Goal: Task Accomplishment & Management: Manage account settings

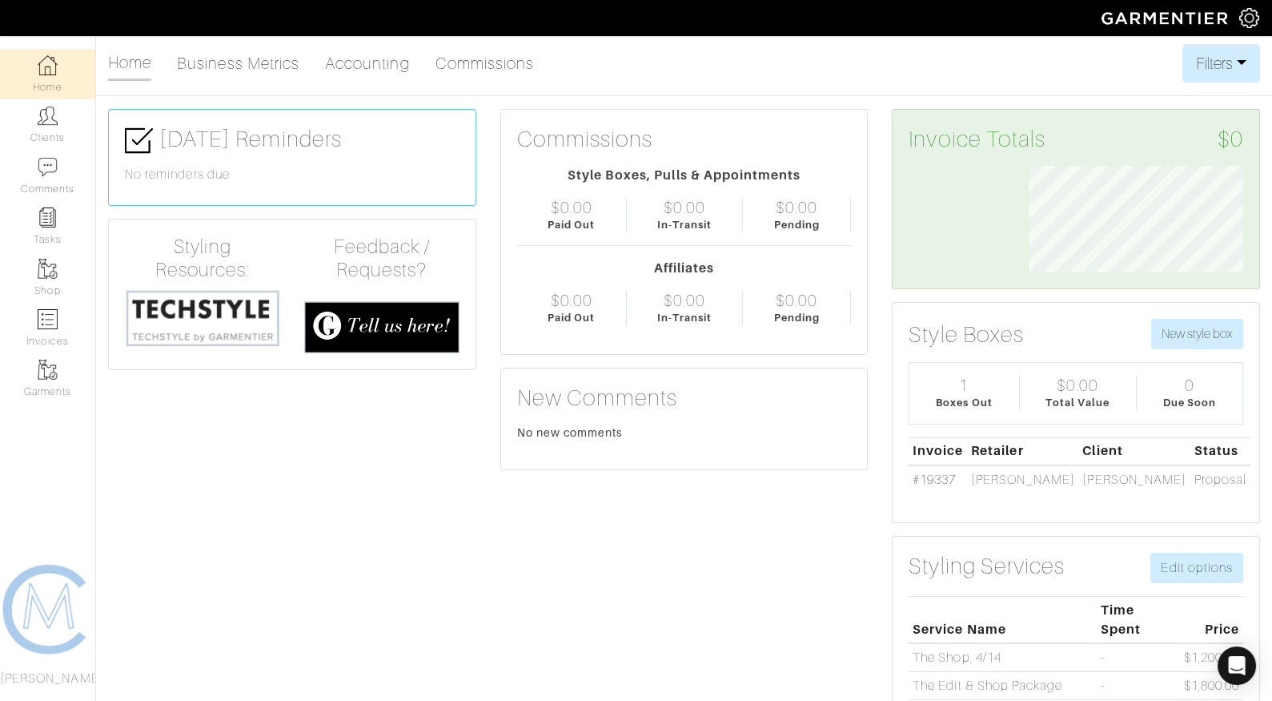
scroll to position [107, 239]
click at [55, 333] on link "Invoices" at bounding box center [47, 328] width 95 height 50
select select
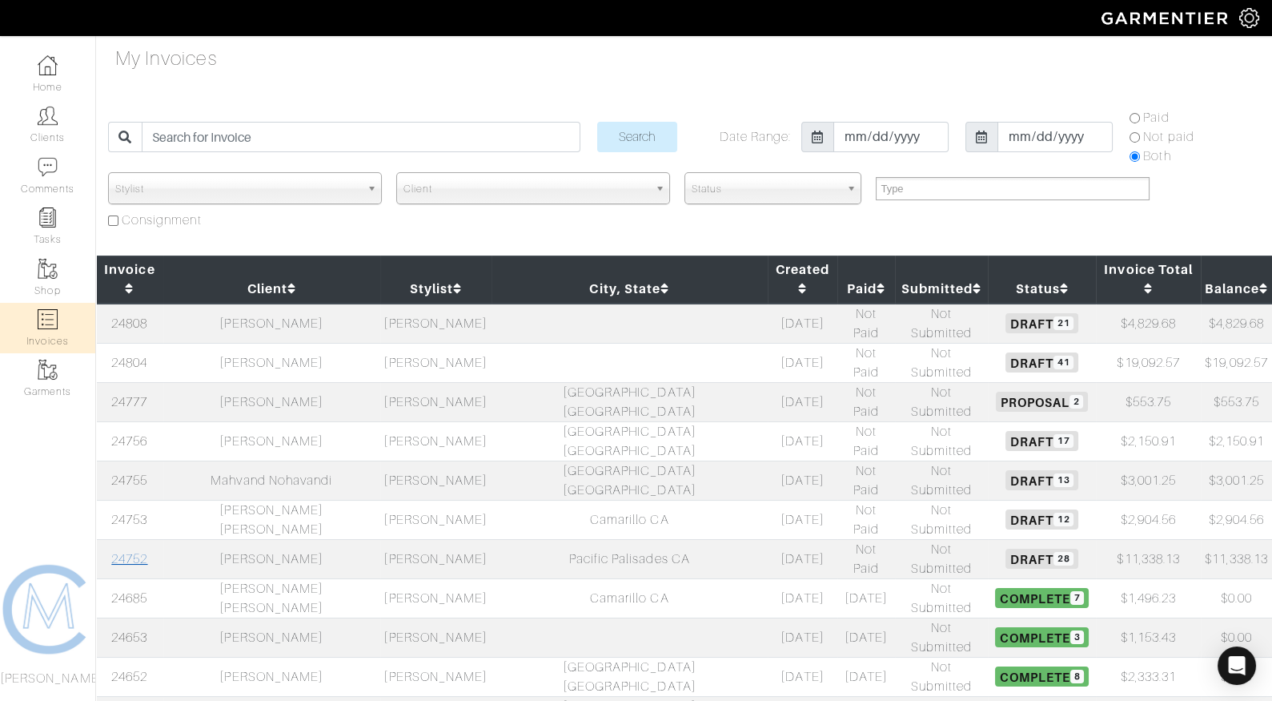
click at [127, 552] on link "24752" at bounding box center [129, 559] width 36 height 14
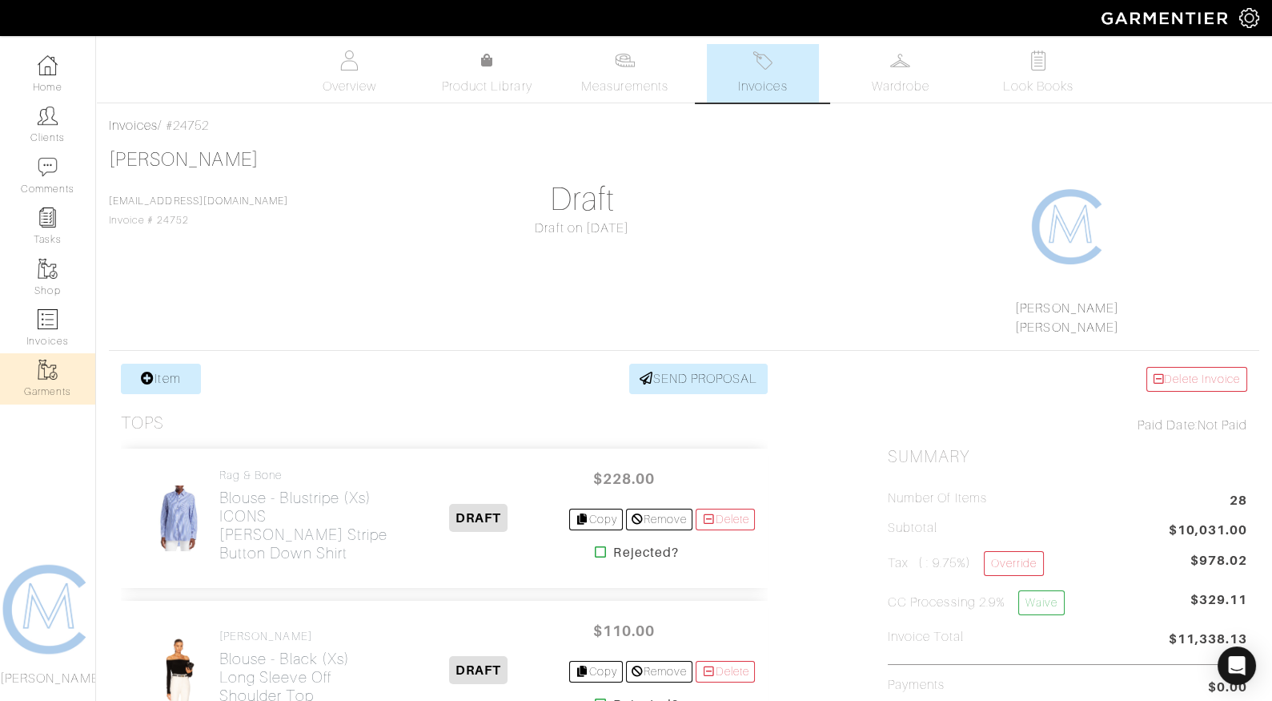
click at [63, 375] on link "Garments" at bounding box center [47, 378] width 95 height 50
click at [910, 80] on span "Wardrobe" at bounding box center [901, 86] width 58 height 19
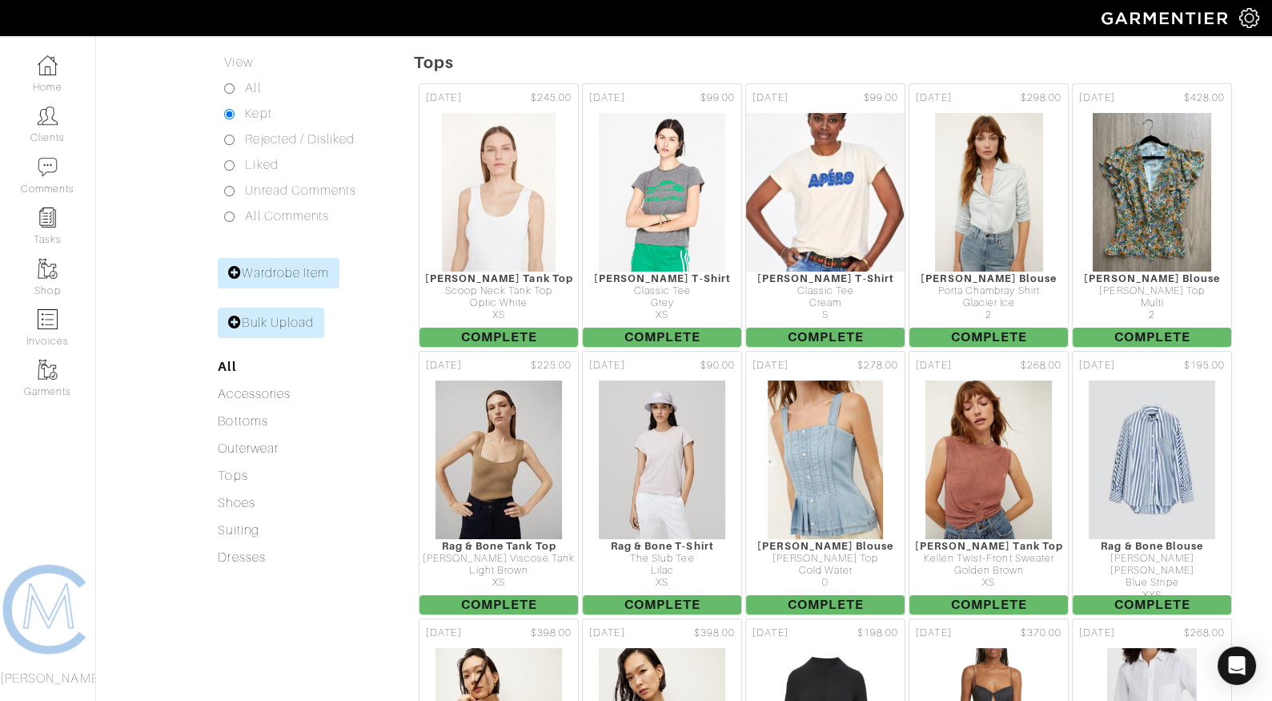
scroll to position [316, 0]
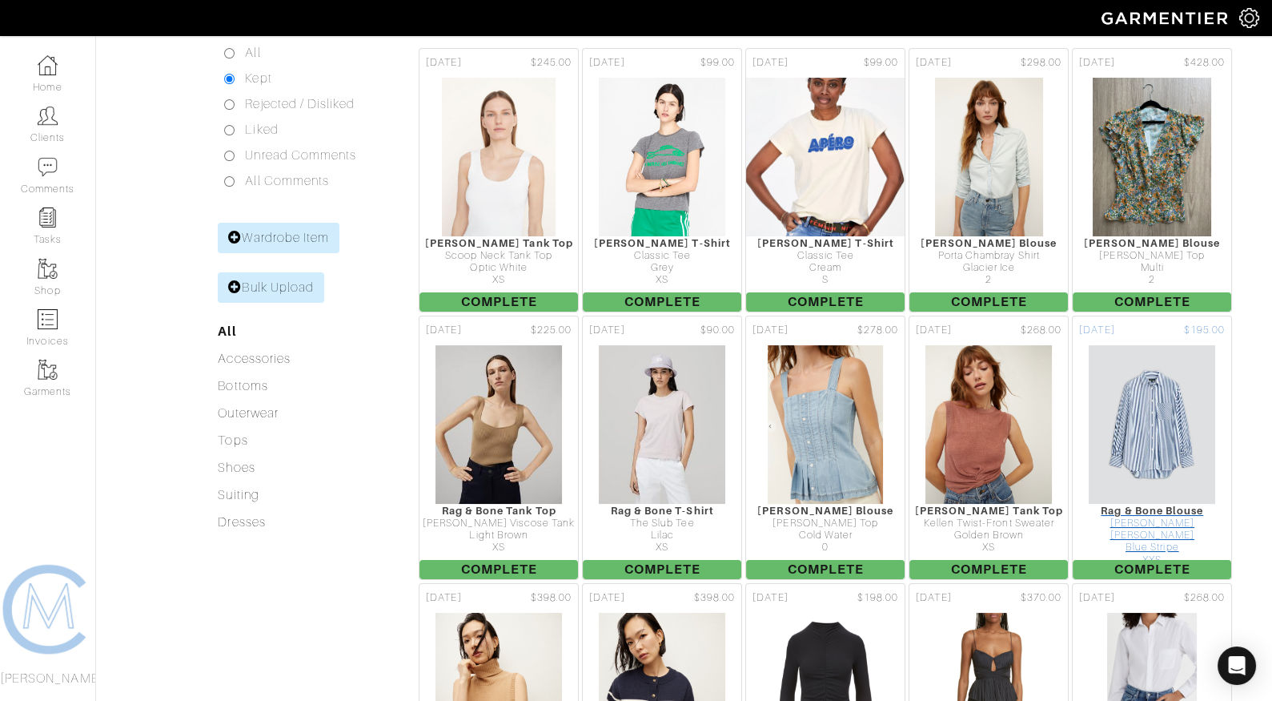
click at [1148, 374] on img at bounding box center [1152, 424] width 128 height 160
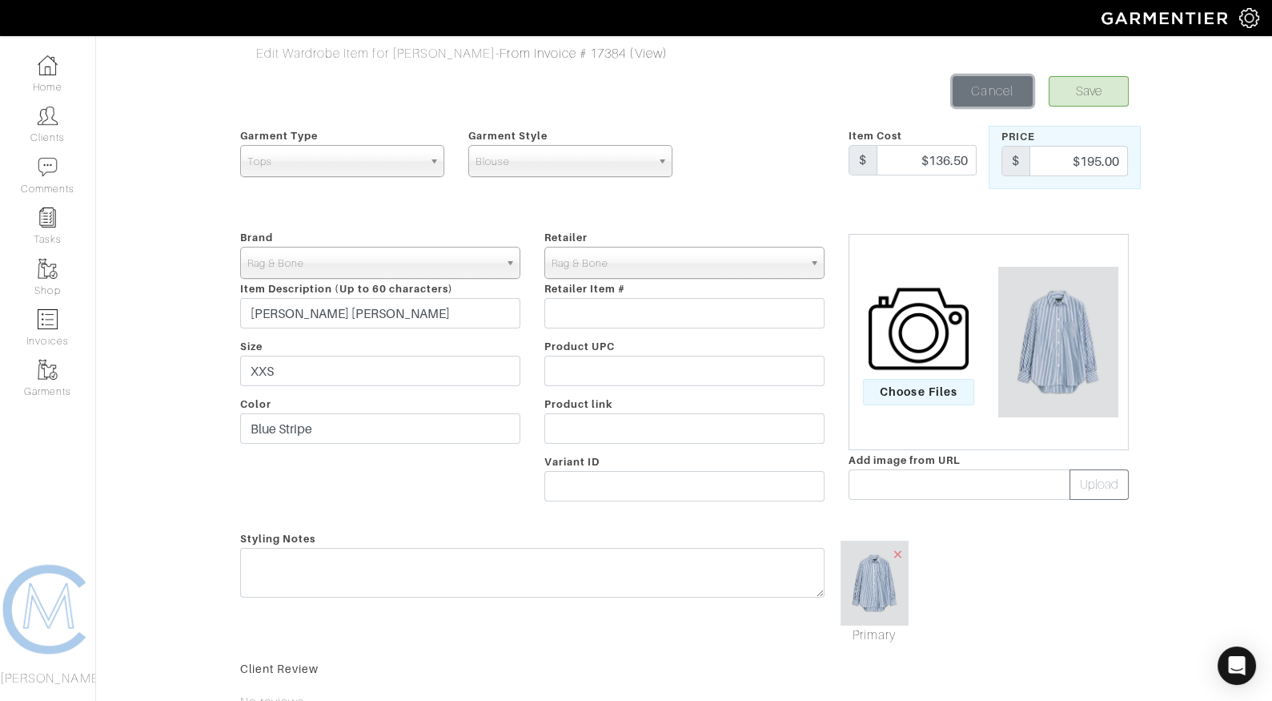
click at [971, 85] on link "Cancel" at bounding box center [993, 91] width 80 height 30
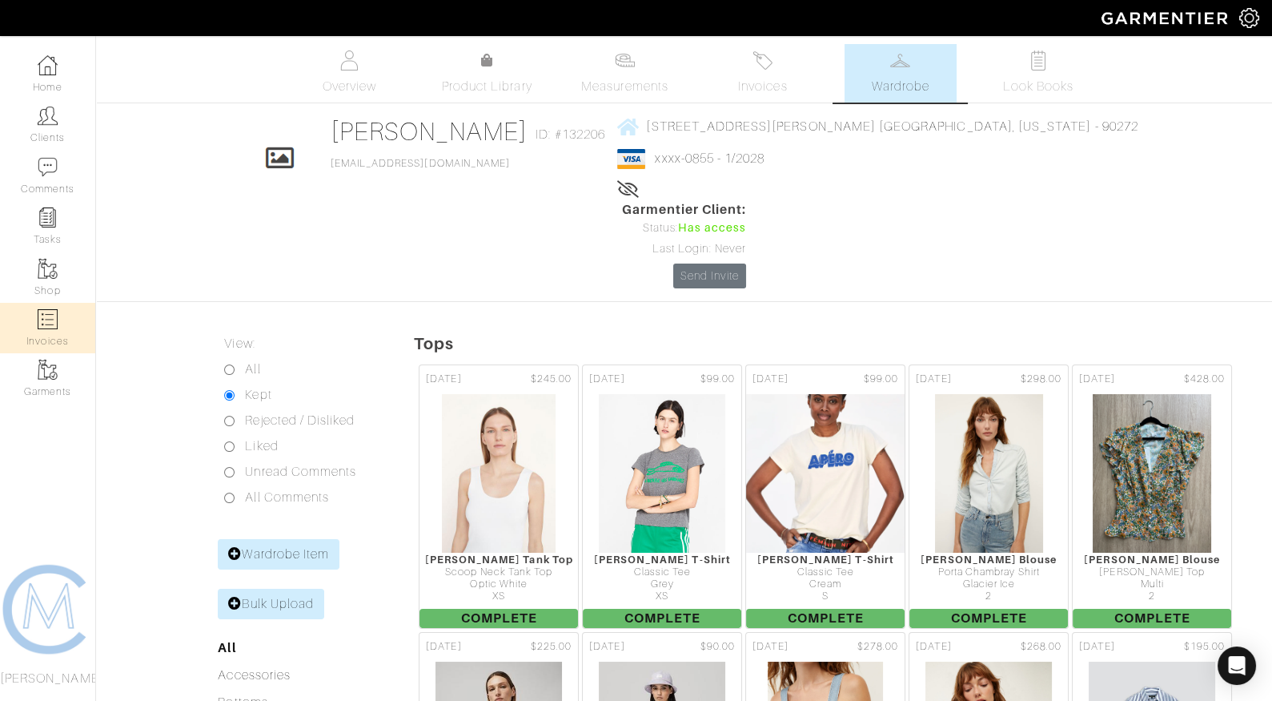
click at [47, 332] on link "Invoices" at bounding box center [47, 328] width 95 height 50
select select
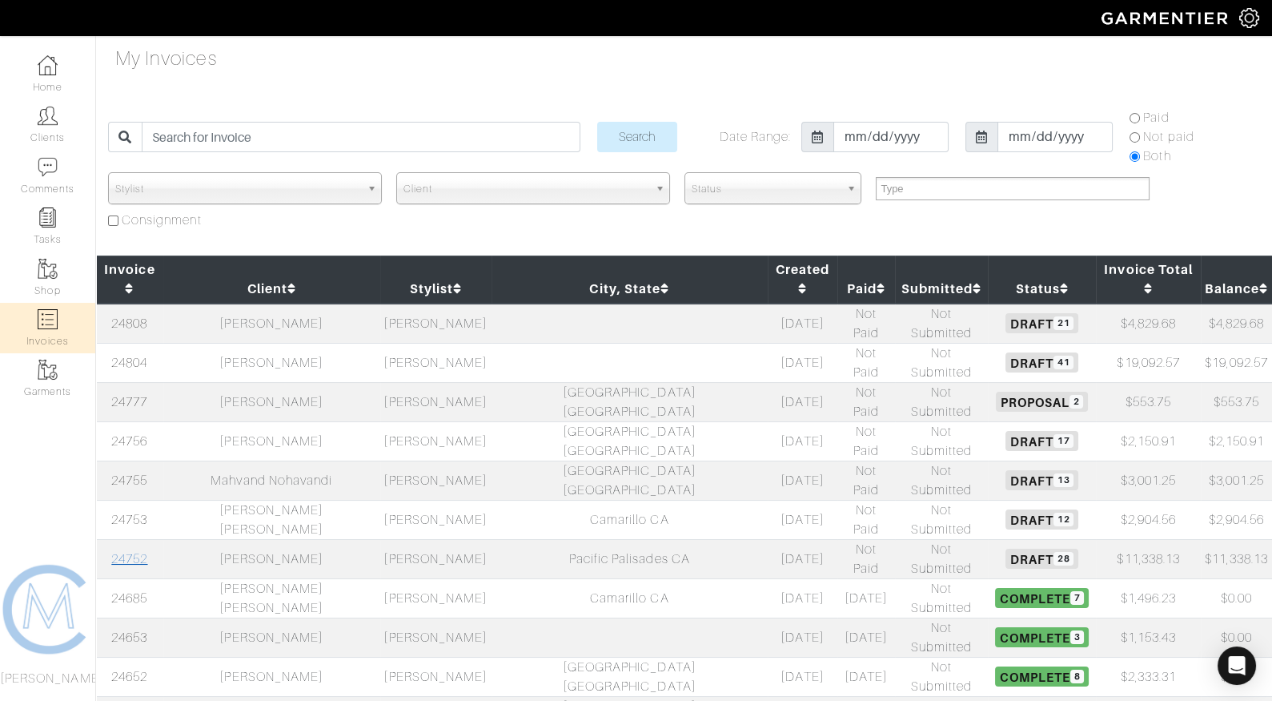
click at [134, 552] on link "24752" at bounding box center [129, 559] width 36 height 14
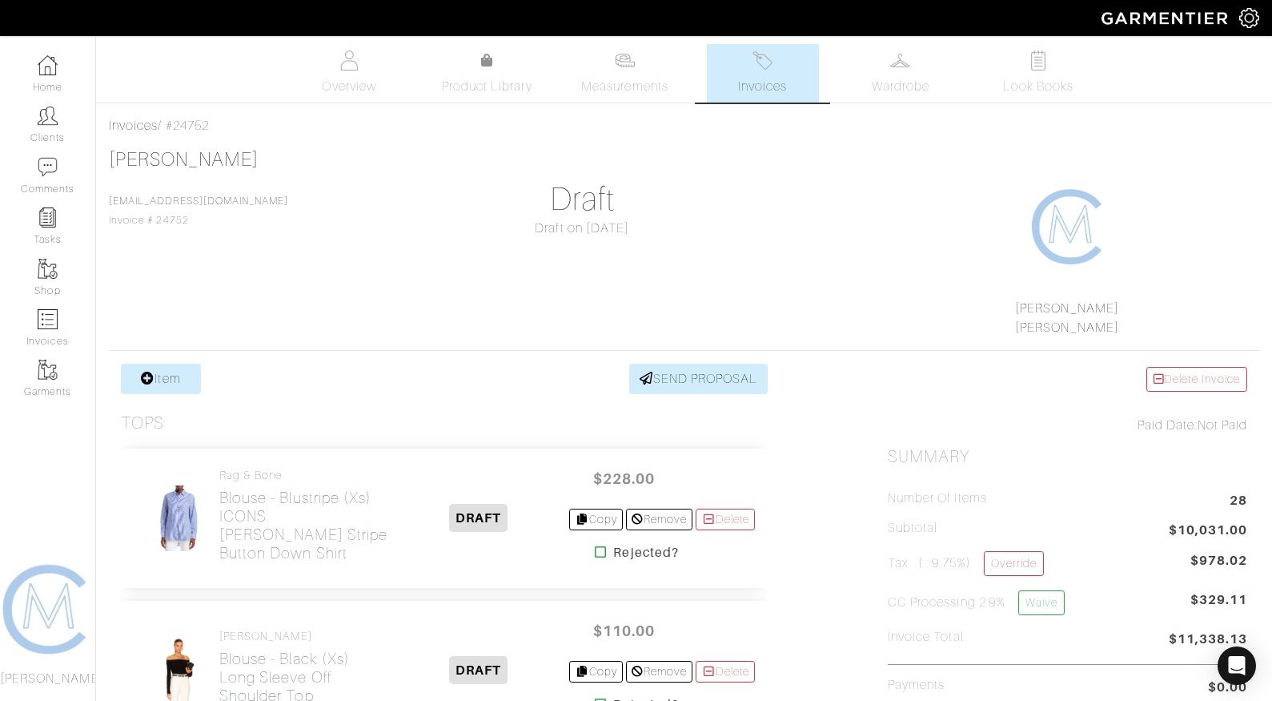
scroll to position [383, 0]
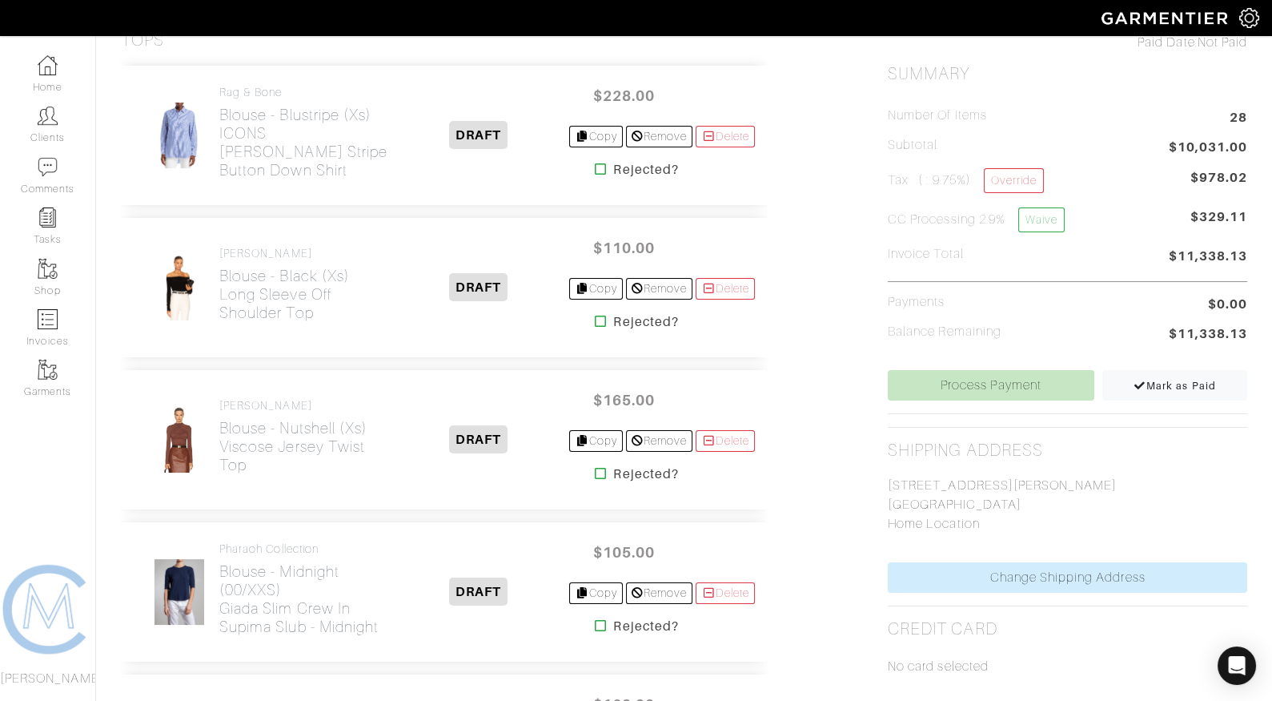
click at [595, 318] on icon at bounding box center [601, 321] width 12 height 13
click at [595, 468] on icon at bounding box center [601, 473] width 12 height 13
click at [595, 621] on icon at bounding box center [601, 625] width 12 height 13
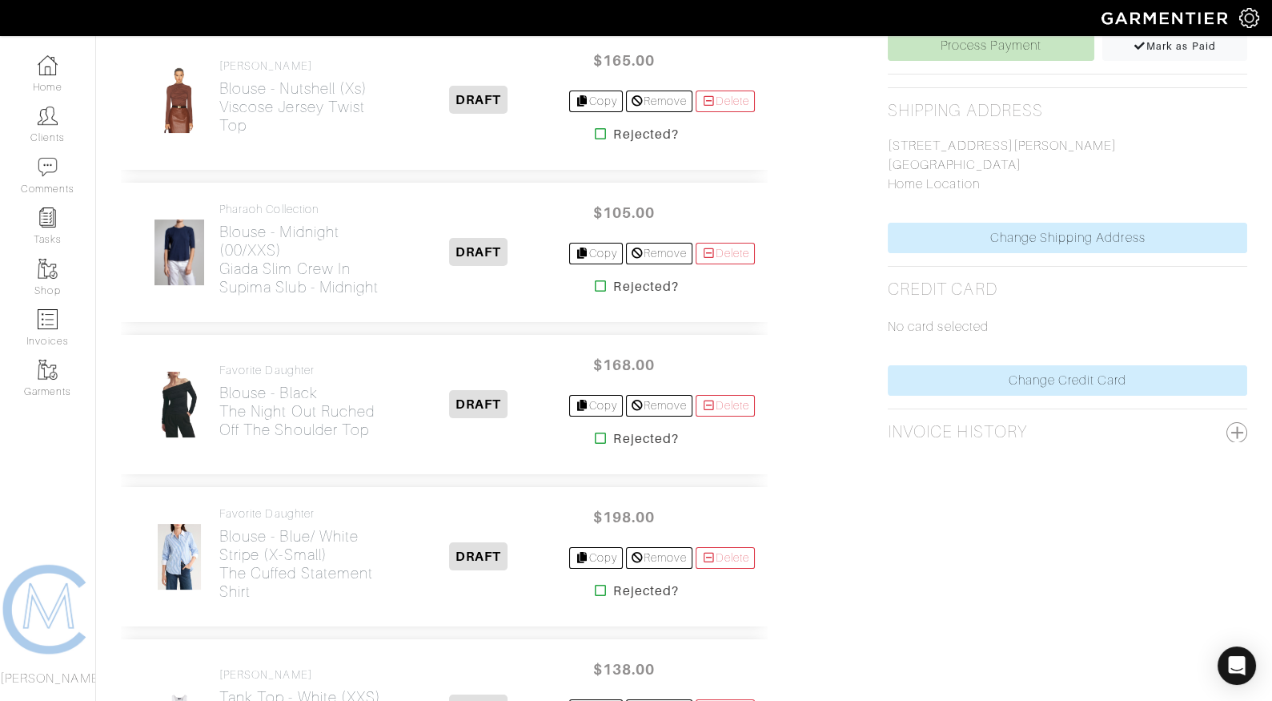
scroll to position [738, 0]
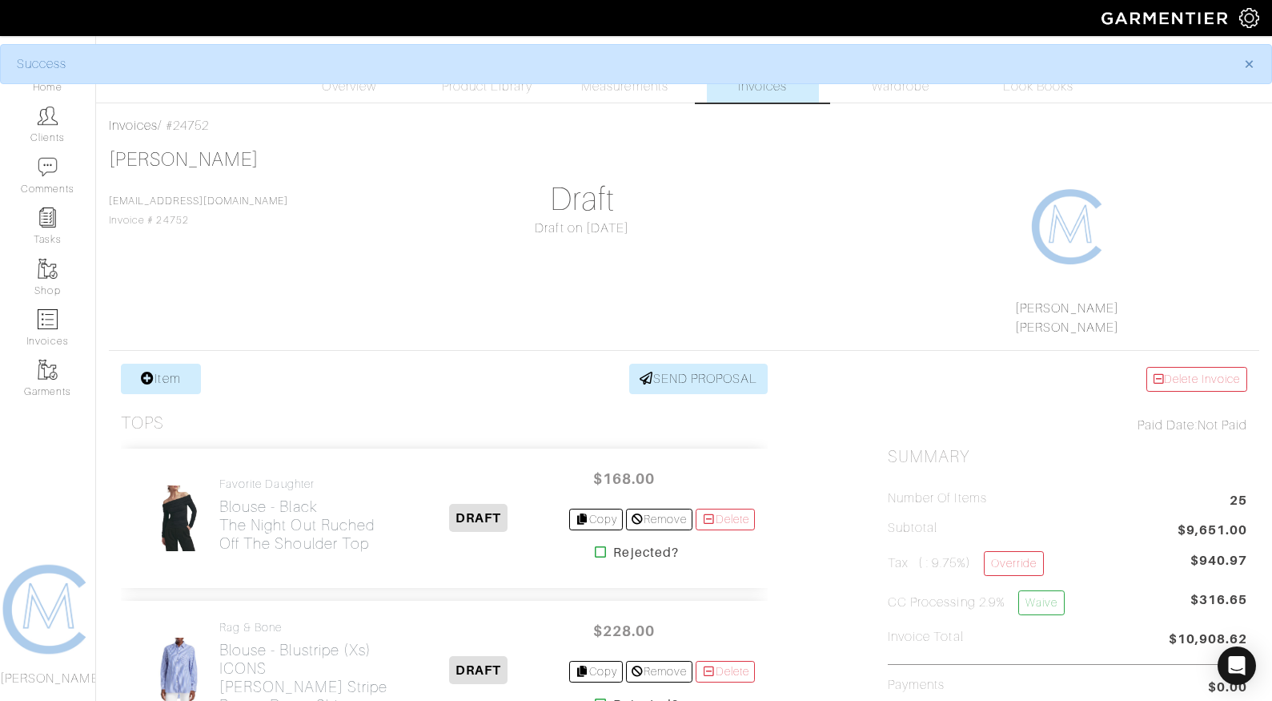
scroll to position [202, 0]
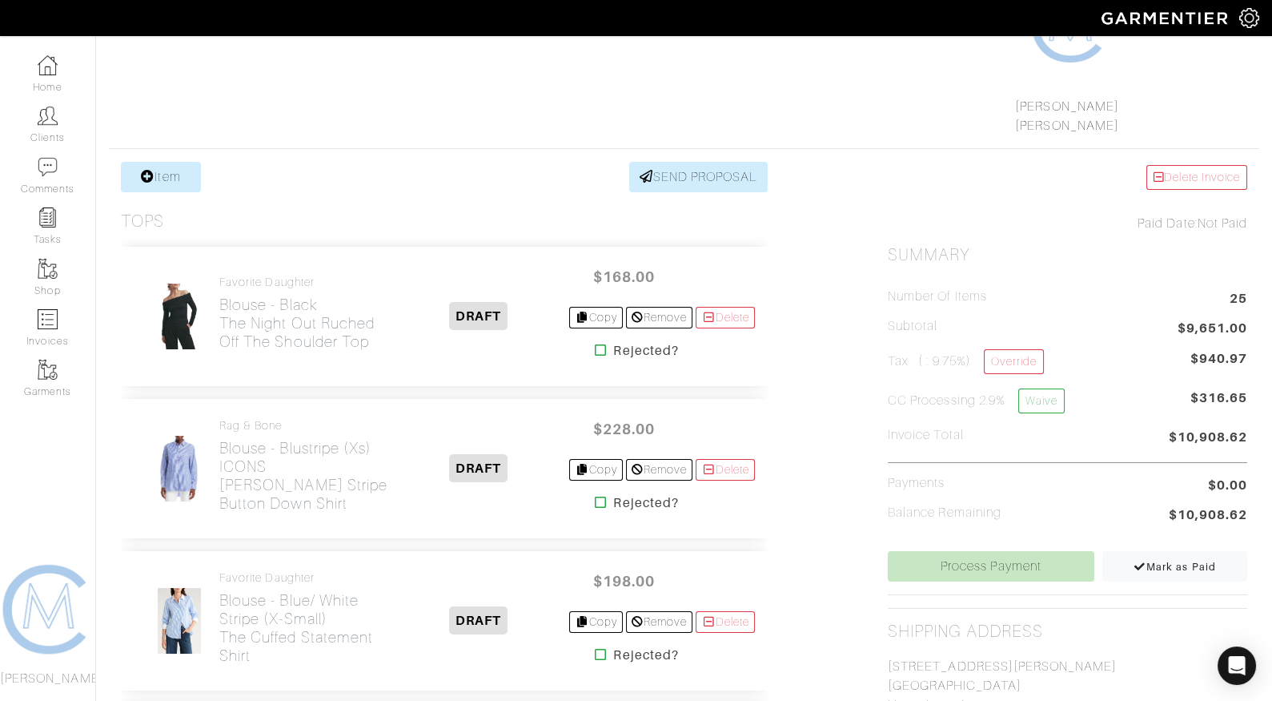
click at [595, 348] on icon at bounding box center [601, 350] width 12 height 13
click at [597, 649] on icon at bounding box center [601, 654] width 12 height 13
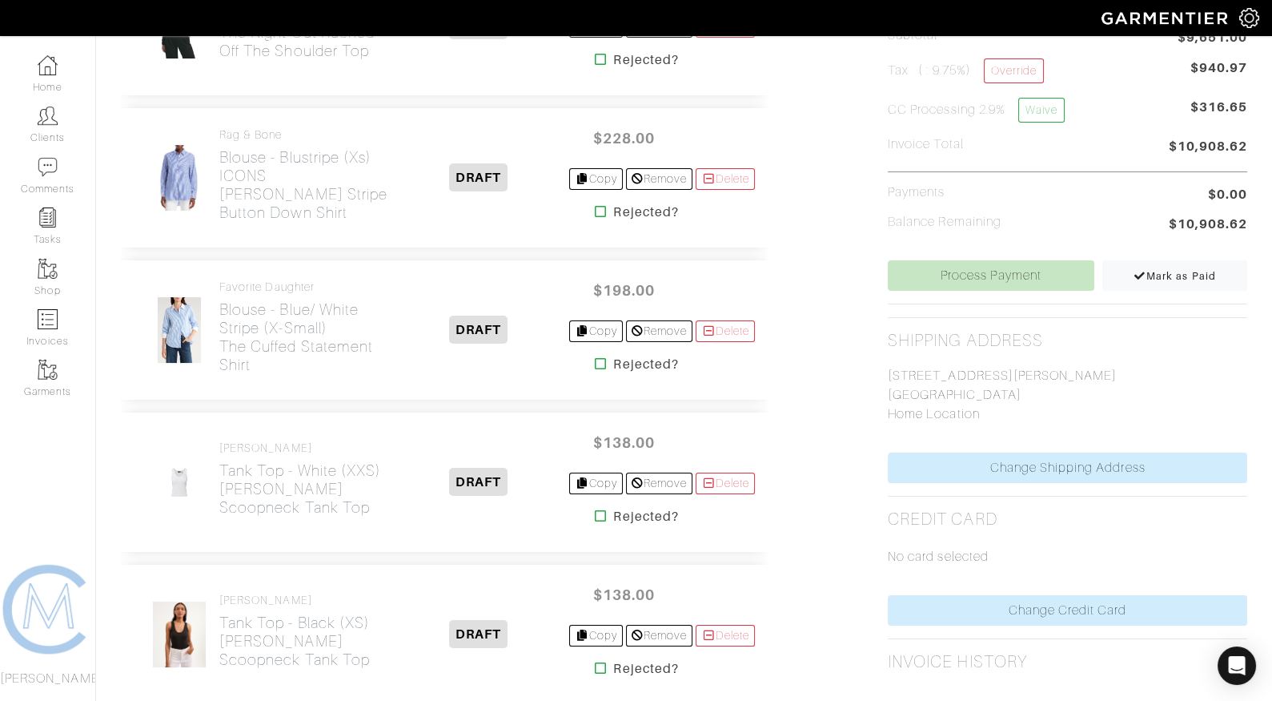
scroll to position [502, 0]
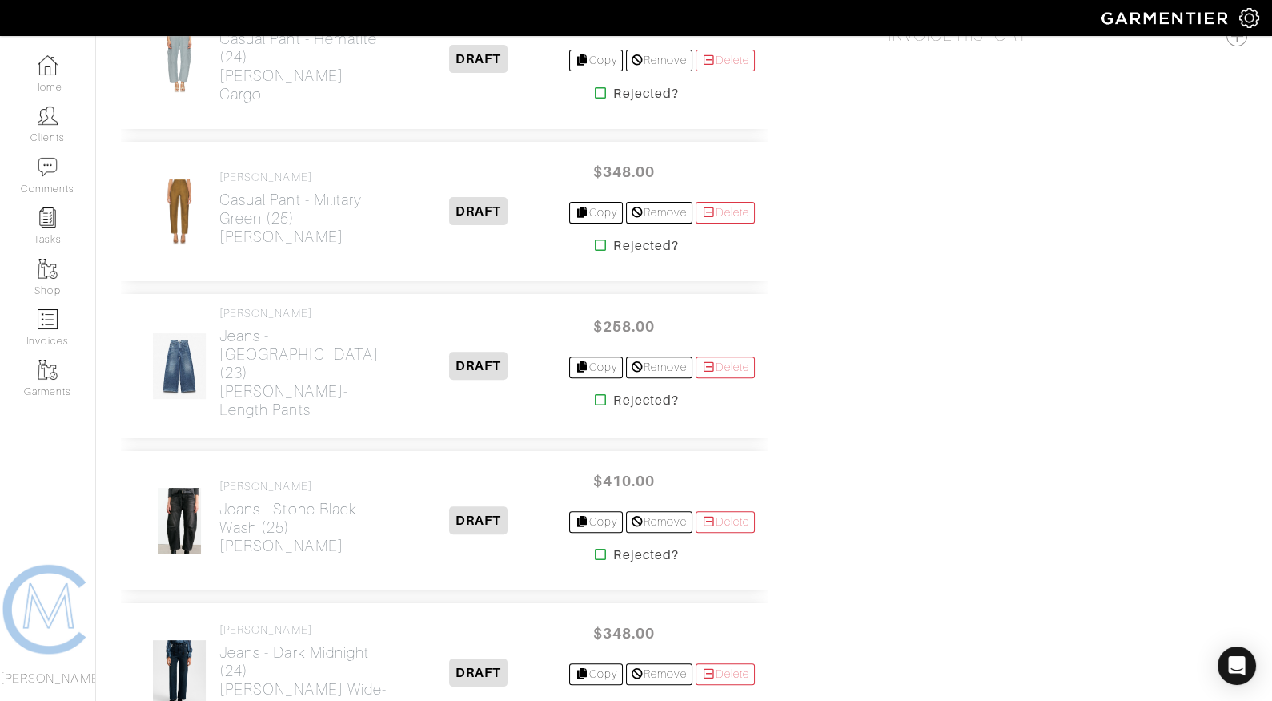
scroll to position [1138, 0]
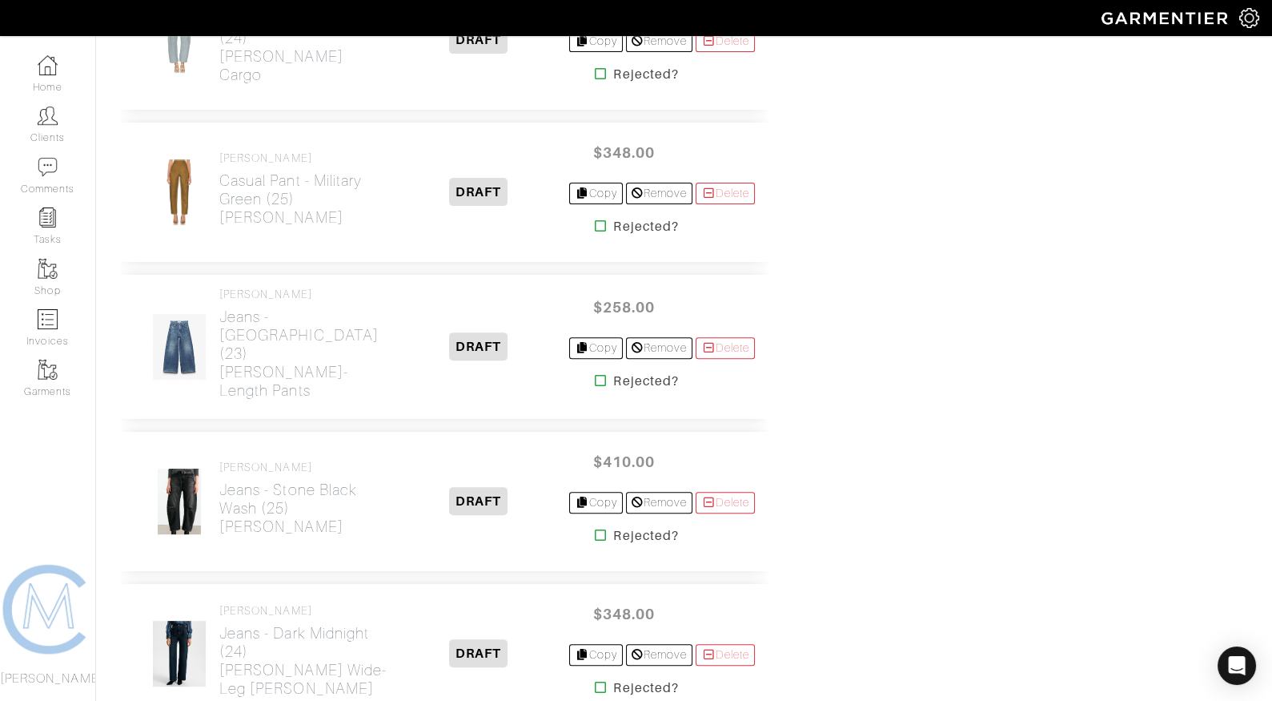
click at [597, 219] on icon at bounding box center [601, 225] width 12 height 13
click at [595, 374] on icon at bounding box center [601, 380] width 12 height 13
click at [597, 529] on icon at bounding box center [601, 535] width 12 height 13
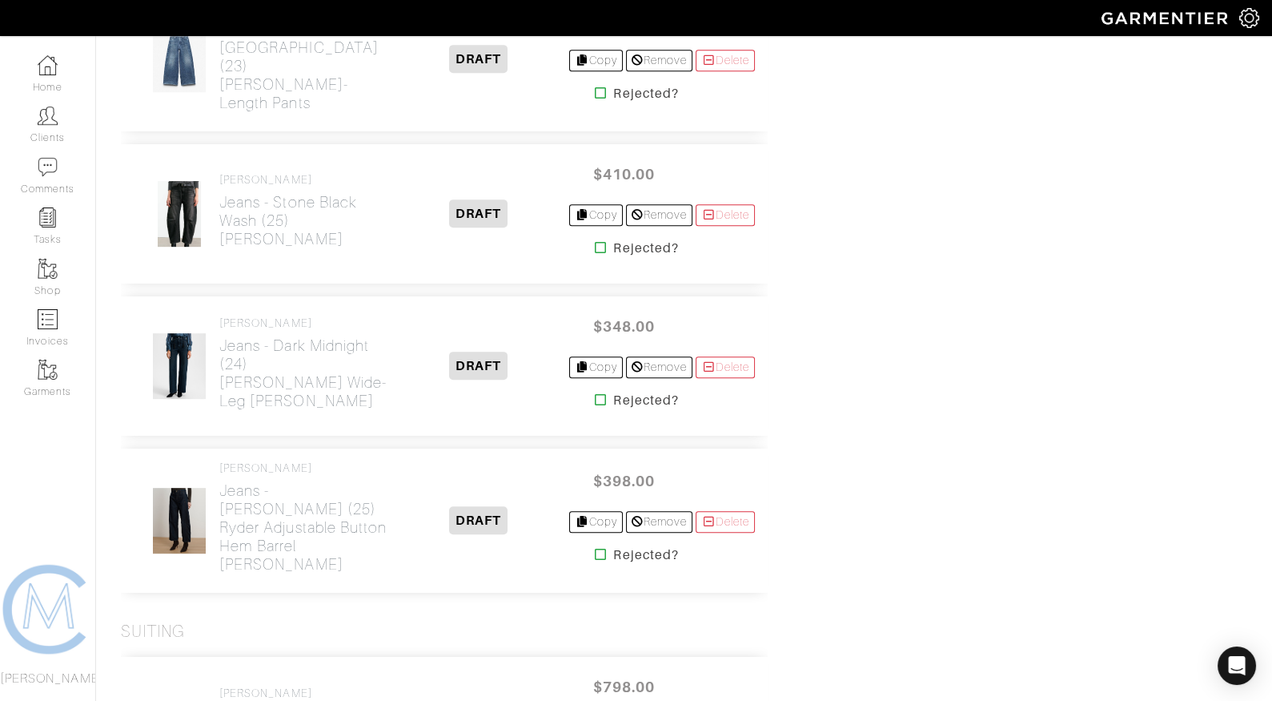
scroll to position [1424, 0]
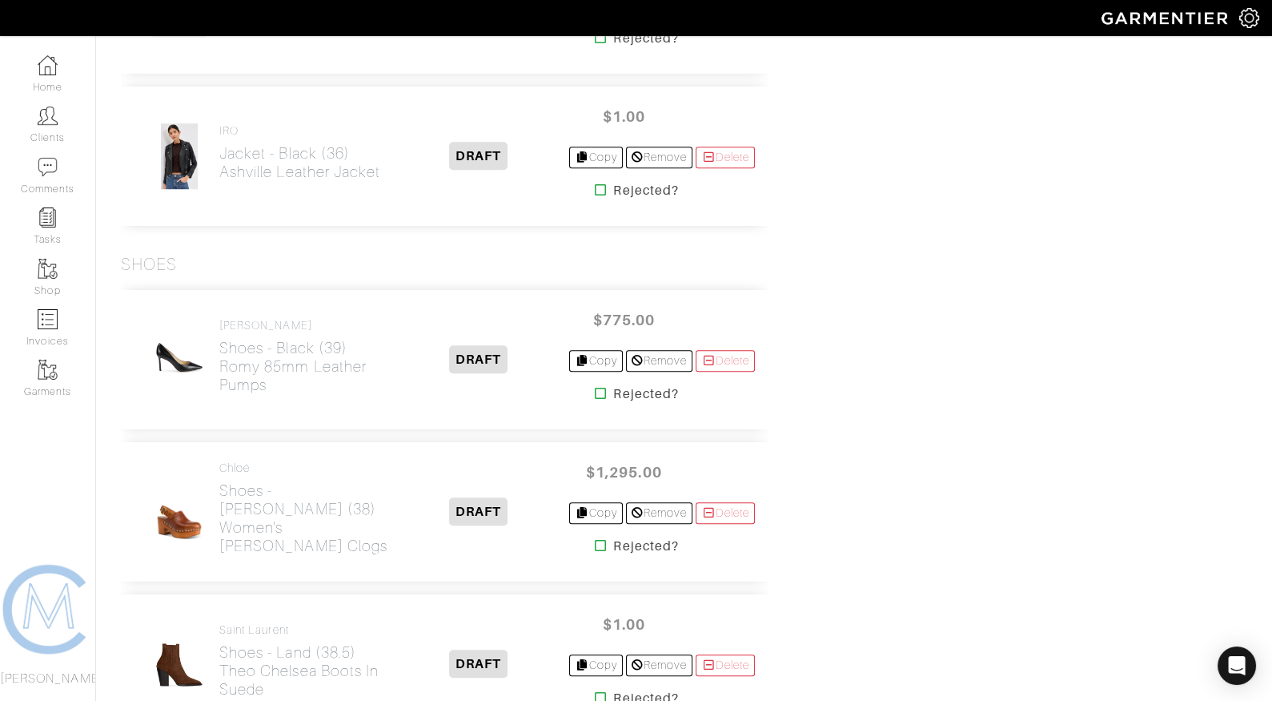
scroll to position [2201, 0]
click at [595, 386] on icon at bounding box center [601, 392] width 12 height 13
click at [595, 538] on icon at bounding box center [601, 544] width 12 height 13
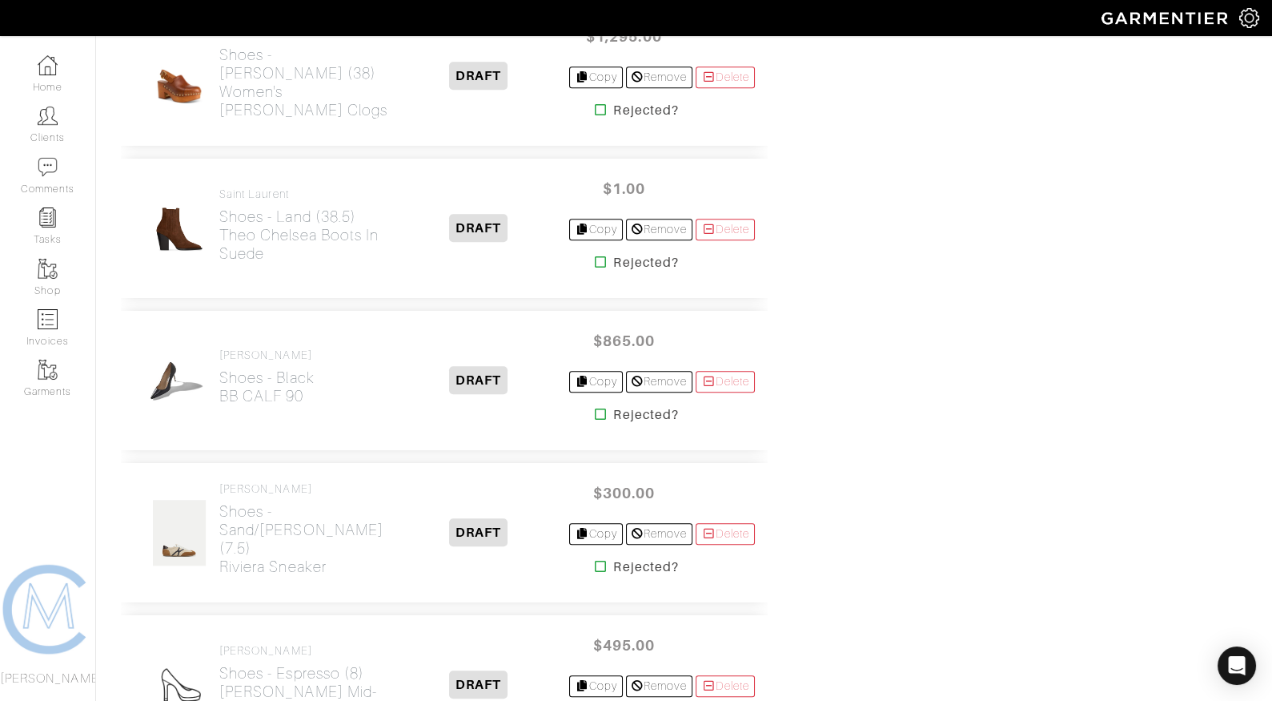
scroll to position [2632, 0]
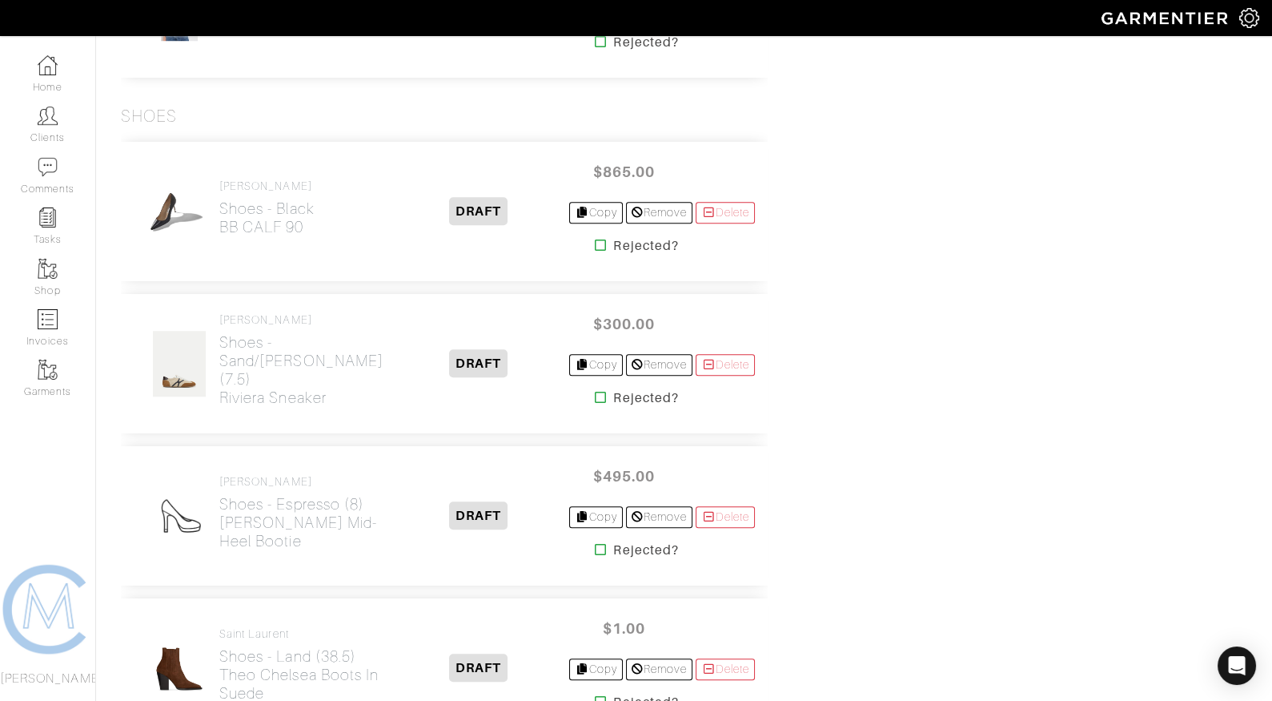
scroll to position [2349, 0]
click at [595, 238] on icon at bounding box center [601, 244] width 12 height 13
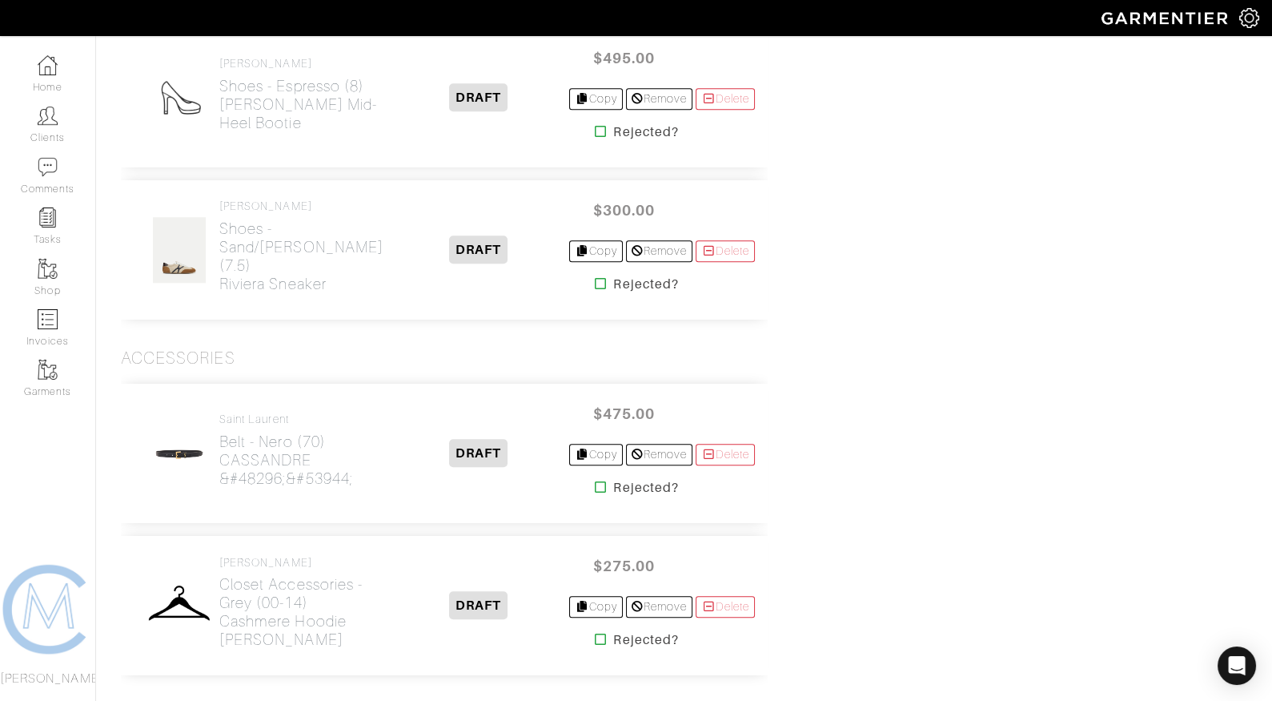
scroll to position [2606, 0]
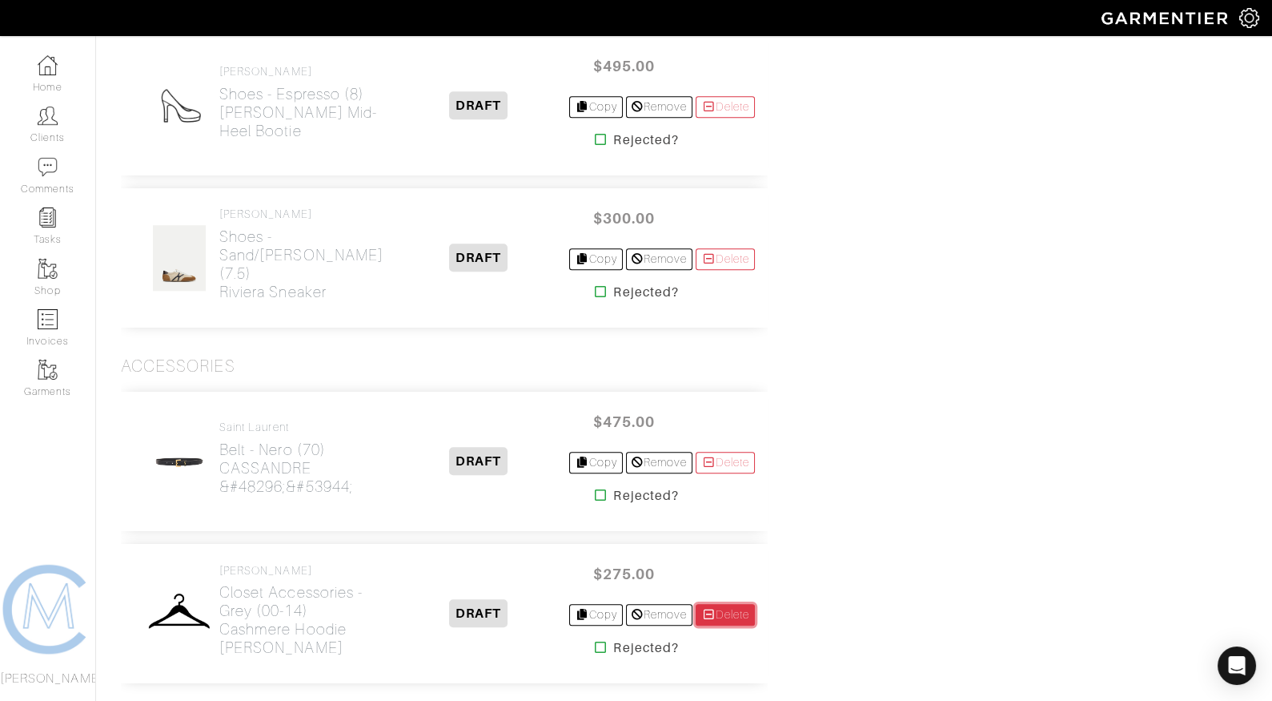
click at [726, 604] on link "Delete" at bounding box center [725, 615] width 59 height 22
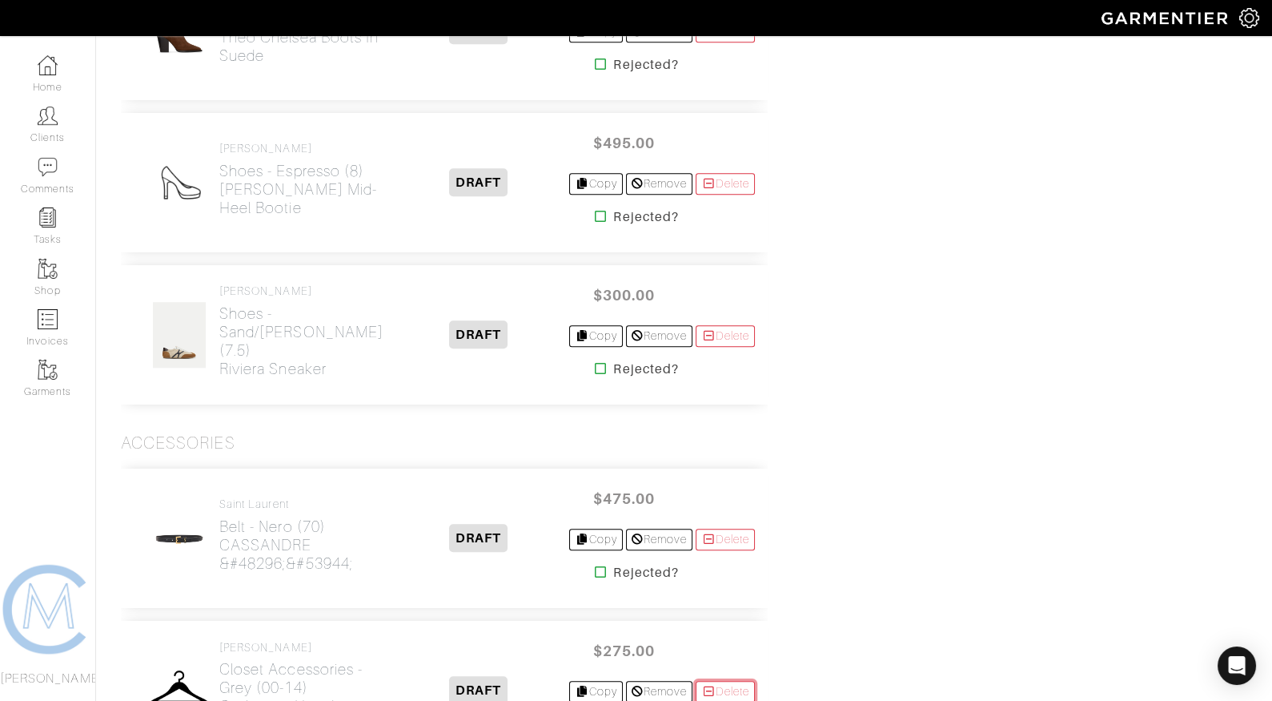
scroll to position [2530, 0]
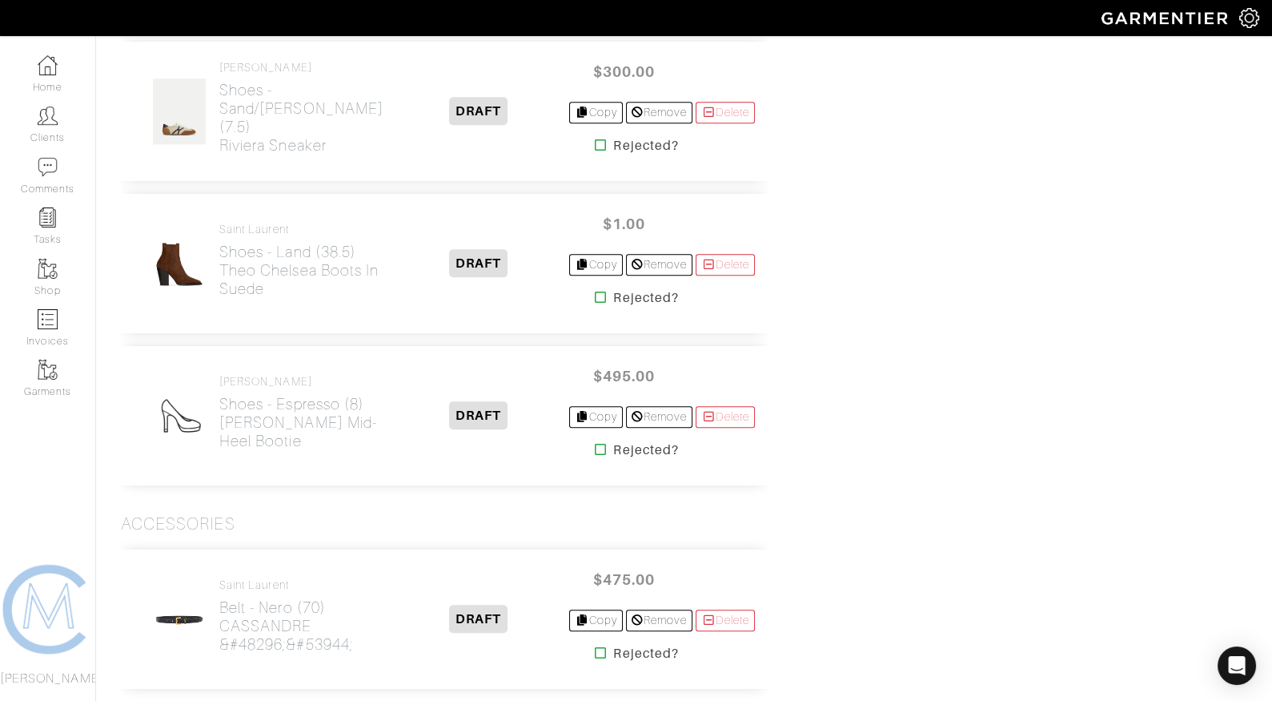
scroll to position [2451, 0]
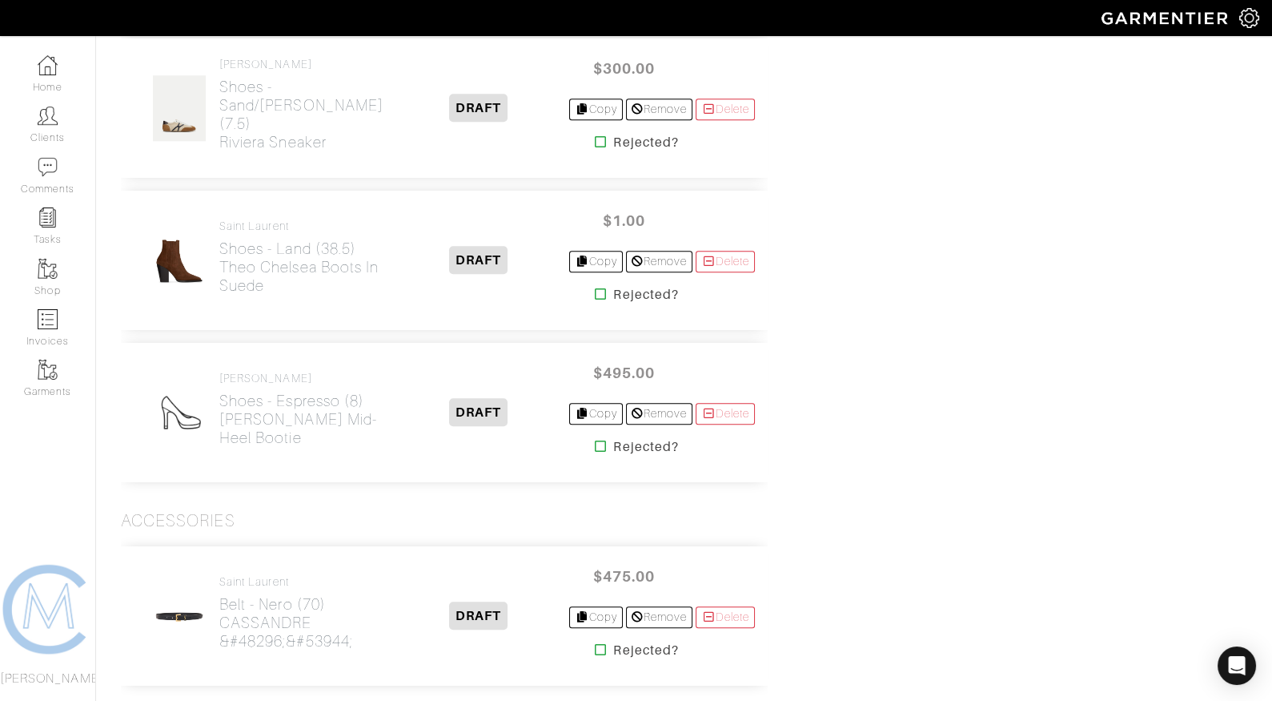
click at [595, 287] on icon at bounding box center [601, 293] width 12 height 13
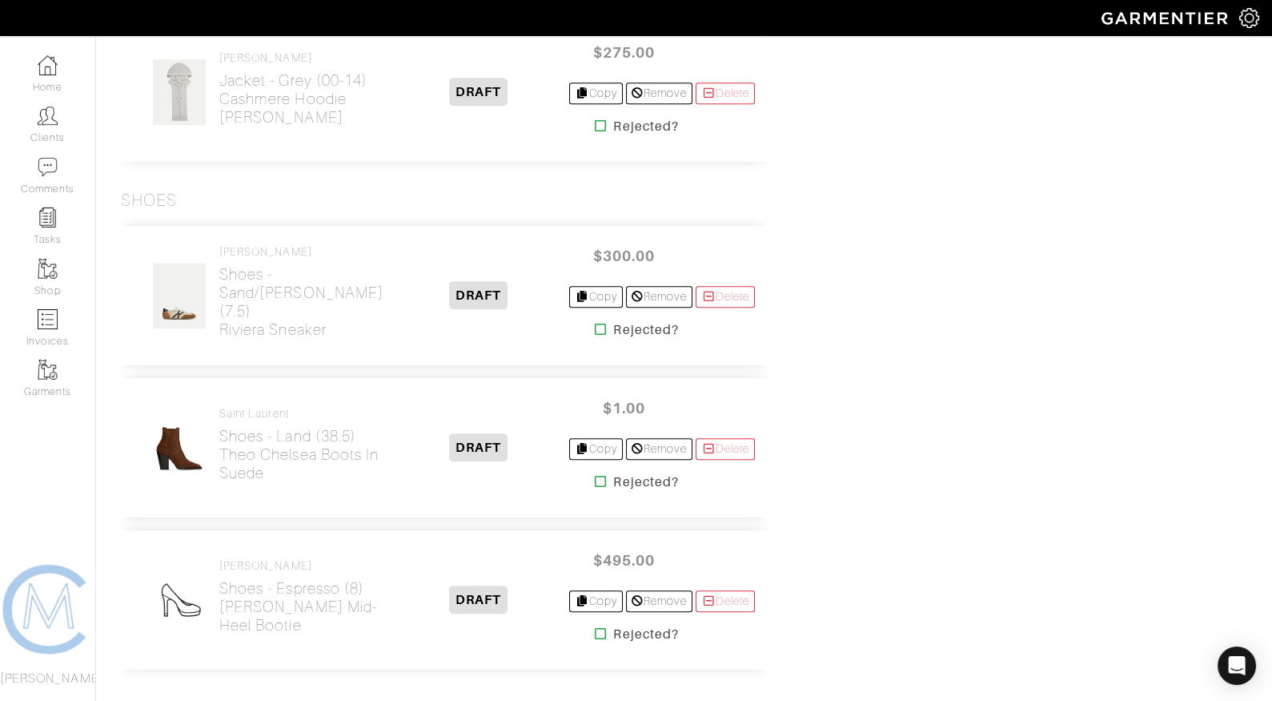
scroll to position [2112, 0]
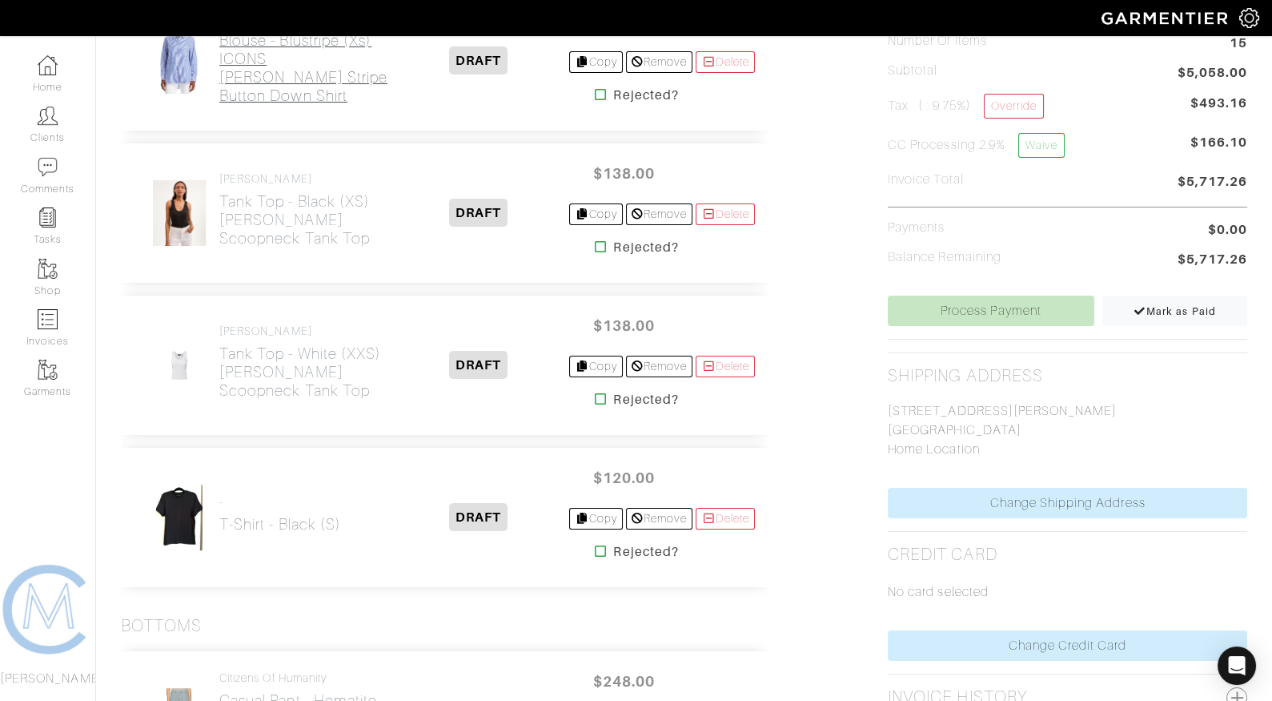
scroll to position [455, 0]
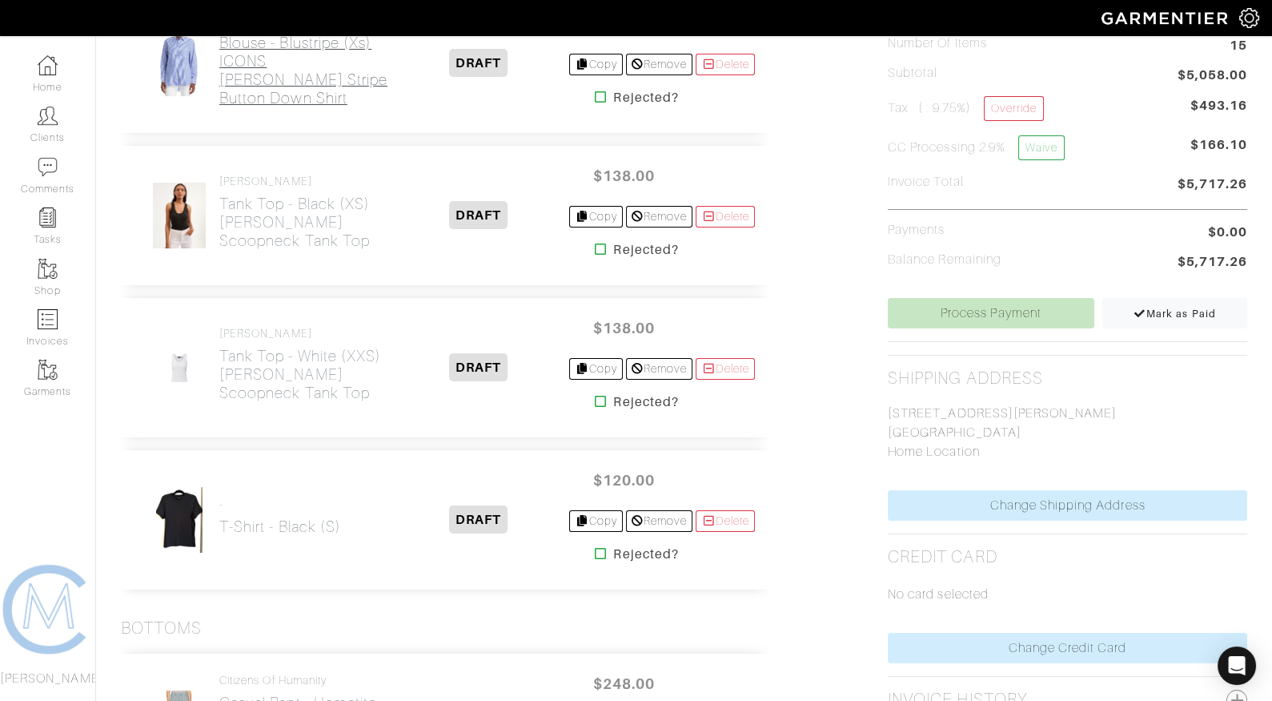
click at [301, 78] on h2 "Blouse - Blustripe (xs) ICONS [PERSON_NAME] Stripe Button Down Shirt" at bounding box center [303, 71] width 168 height 74
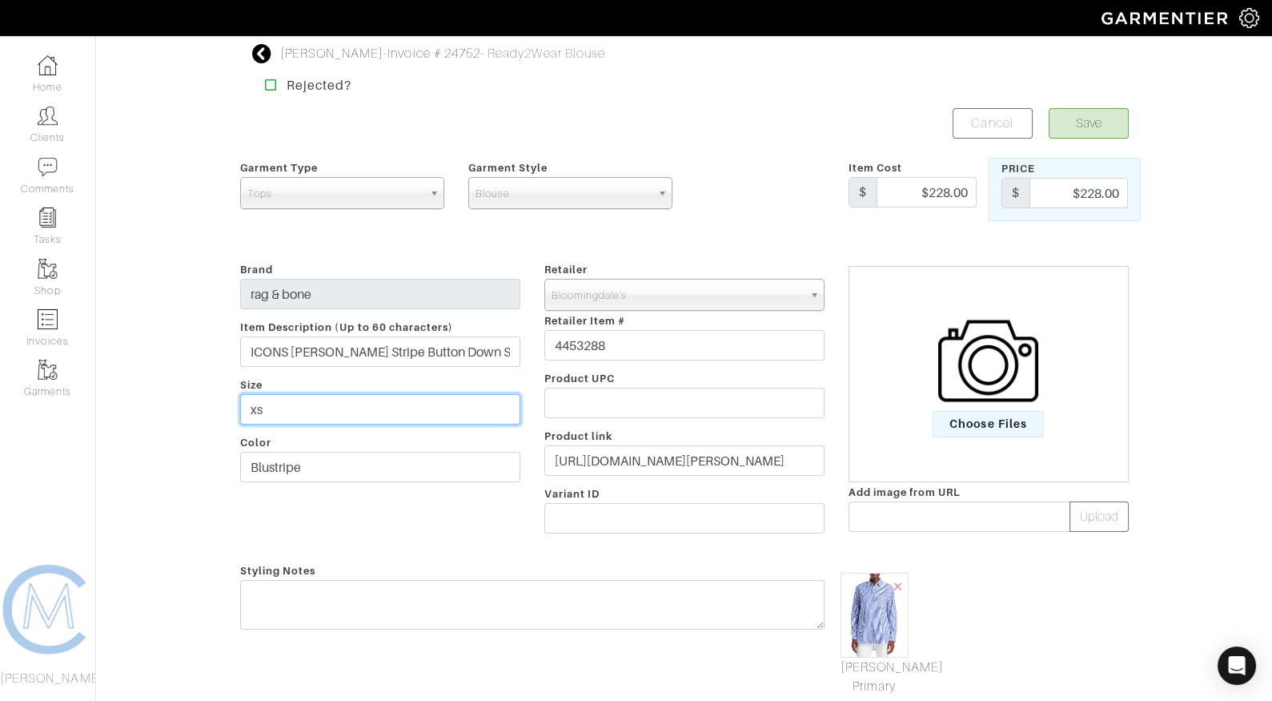
click at [243, 412] on input "xs" at bounding box center [380, 409] width 280 height 30
type input "xxs"
click at [1099, 133] on button "Save" at bounding box center [1089, 123] width 80 height 30
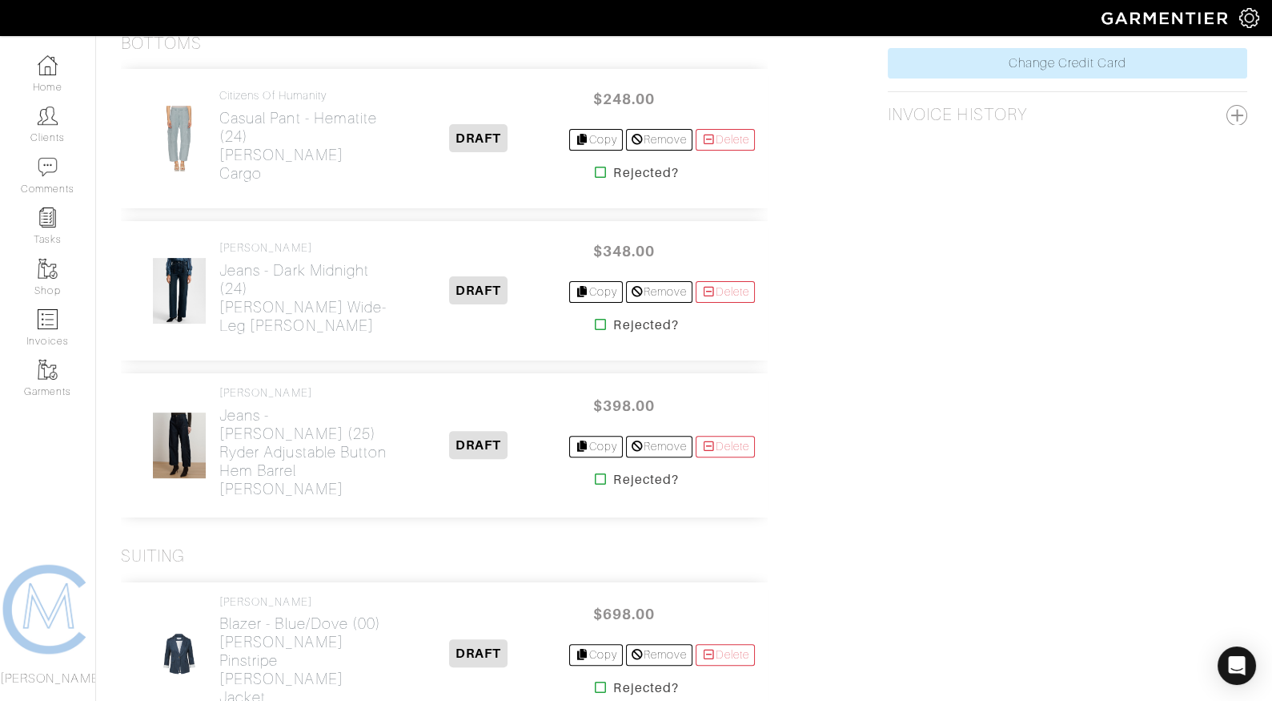
scroll to position [1043, 0]
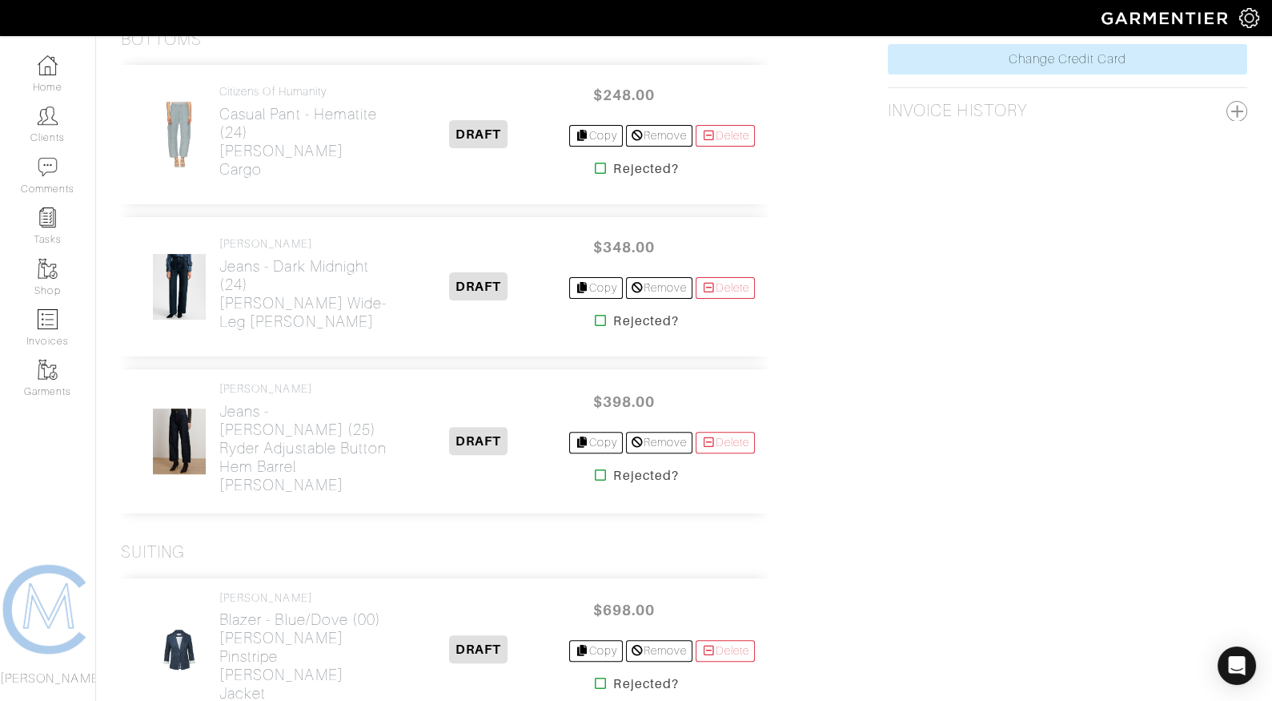
click at [595, 472] on icon at bounding box center [601, 474] width 12 height 13
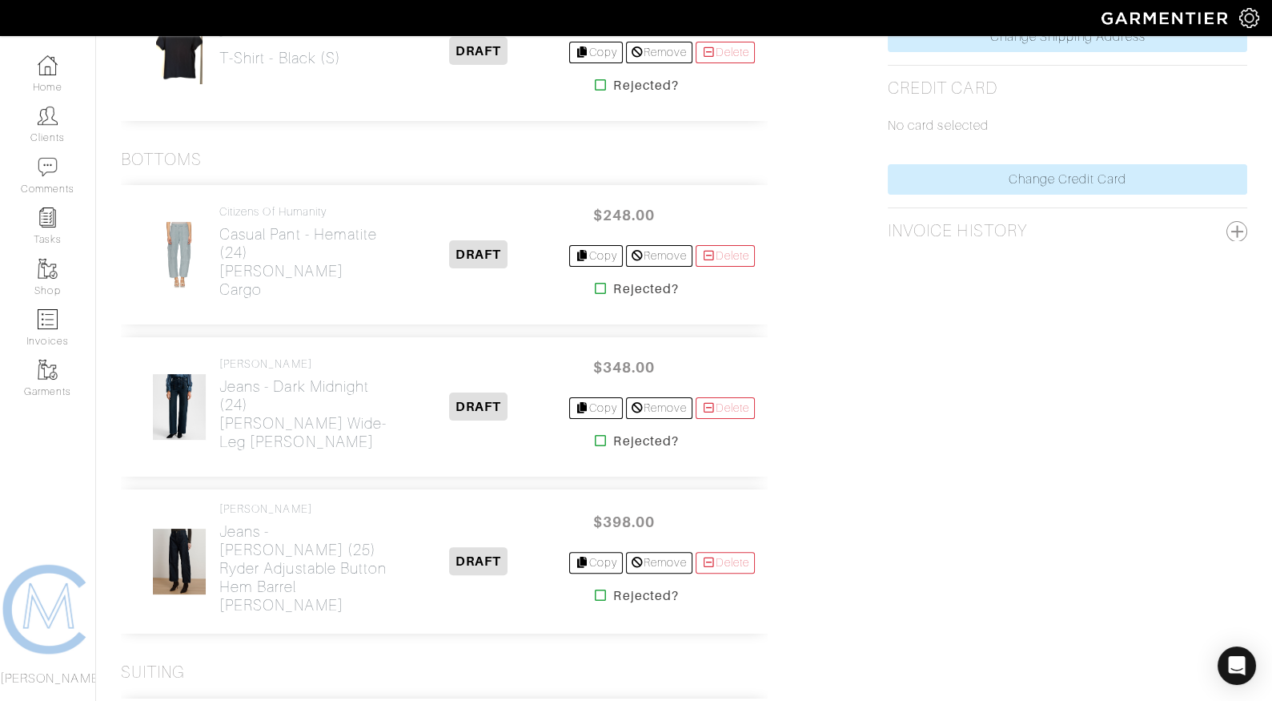
scroll to position [916, 0]
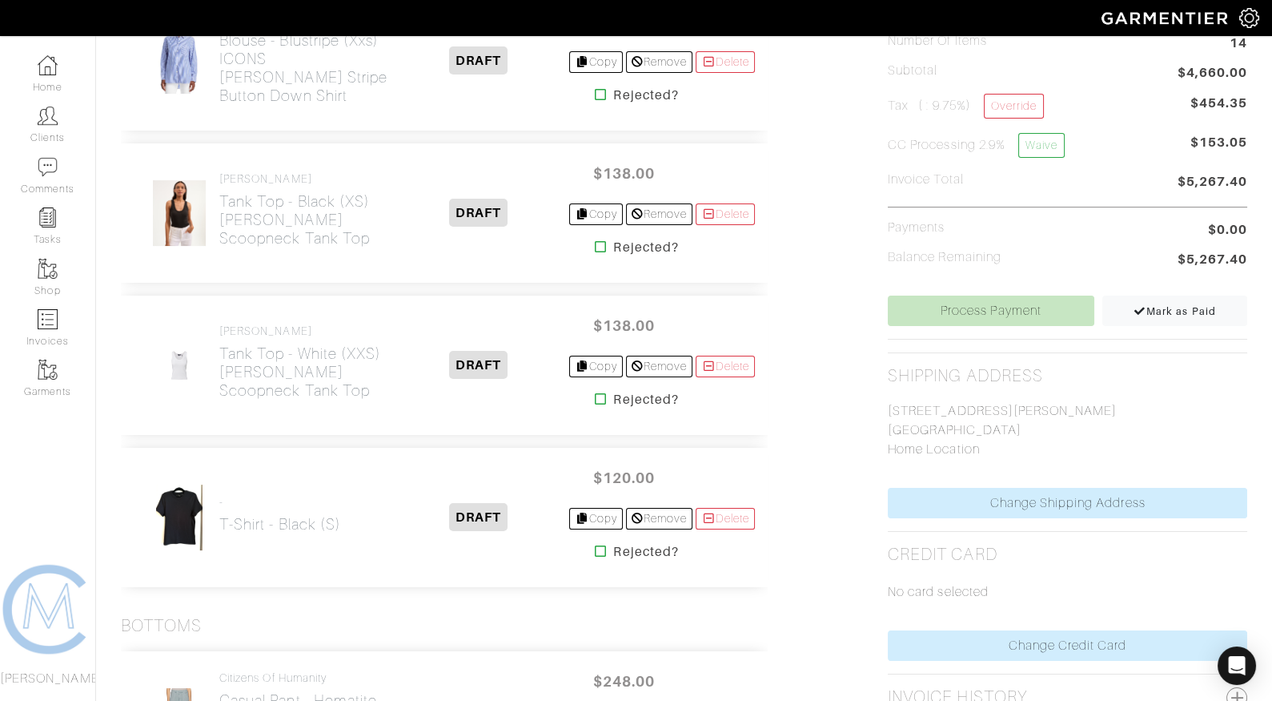
scroll to position [561, 0]
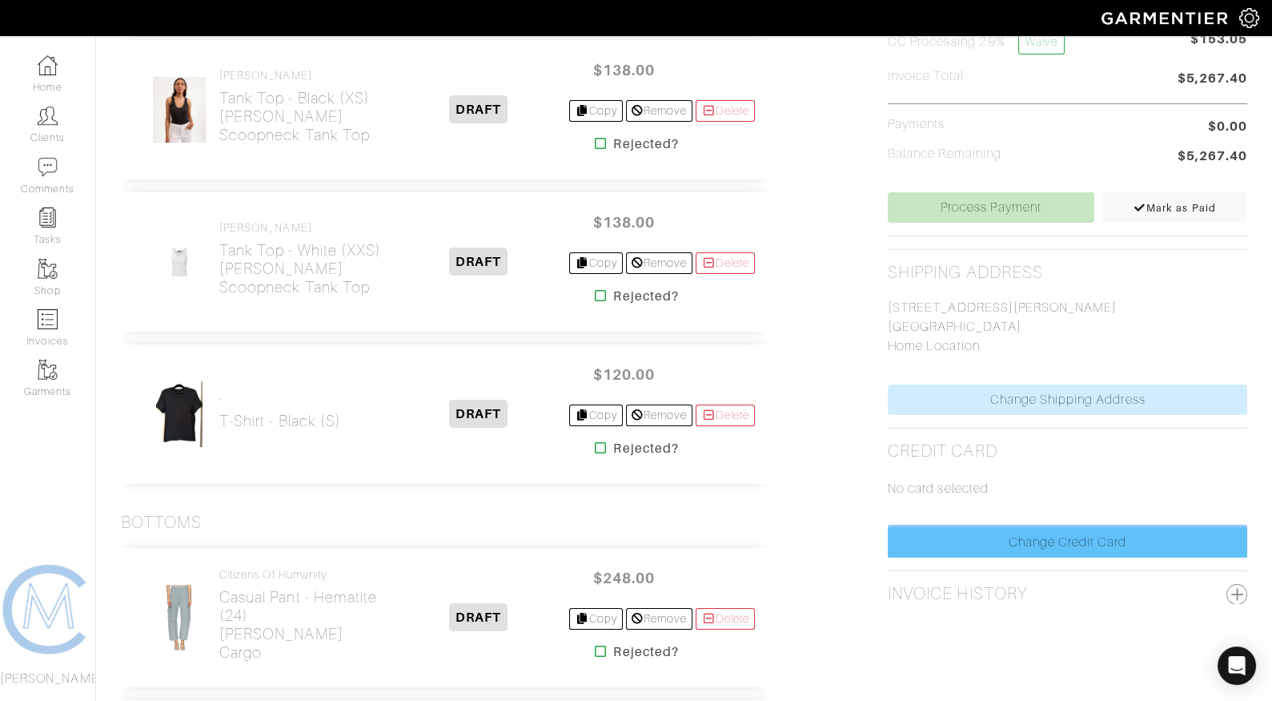
click at [954, 532] on link "Change Credit Card" at bounding box center [1068, 542] width 360 height 30
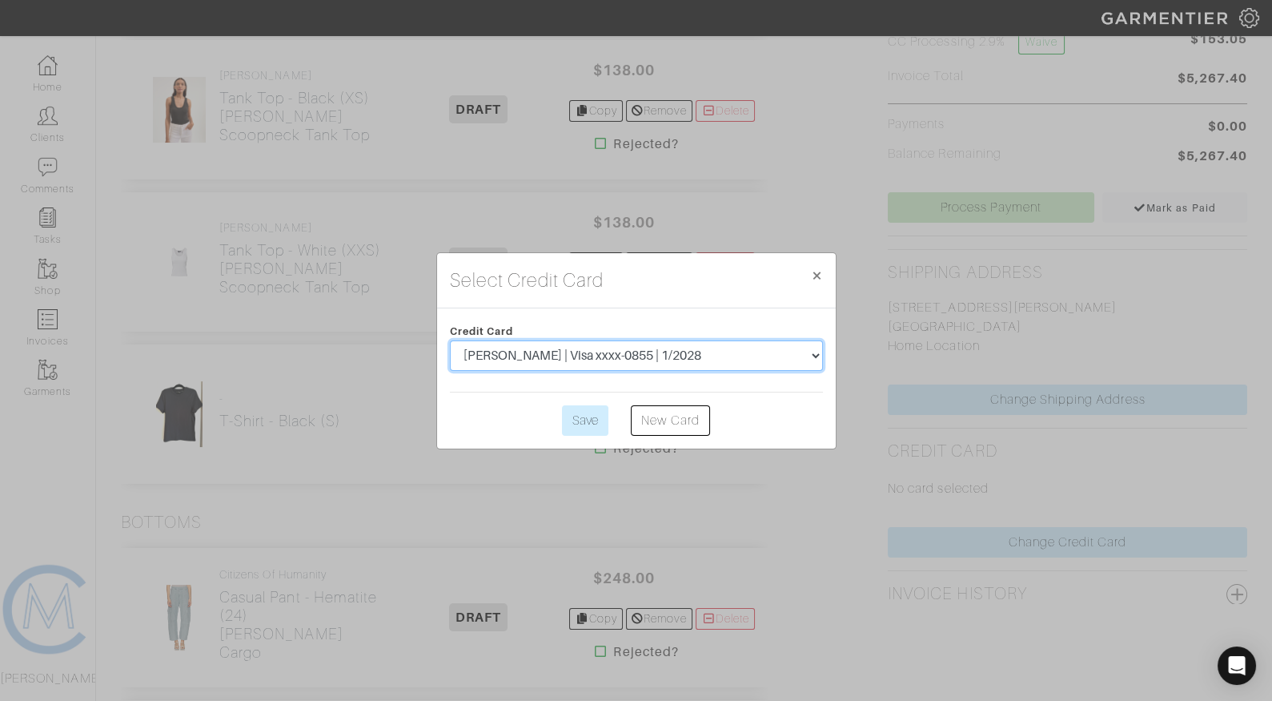
click at [605, 356] on select "Androniki K Stavrakas | Visa xxxx-0855 | 1/2028 Androniki Stravrakas | Visa xxx…" at bounding box center [636, 355] width 373 height 30
select select "5520"
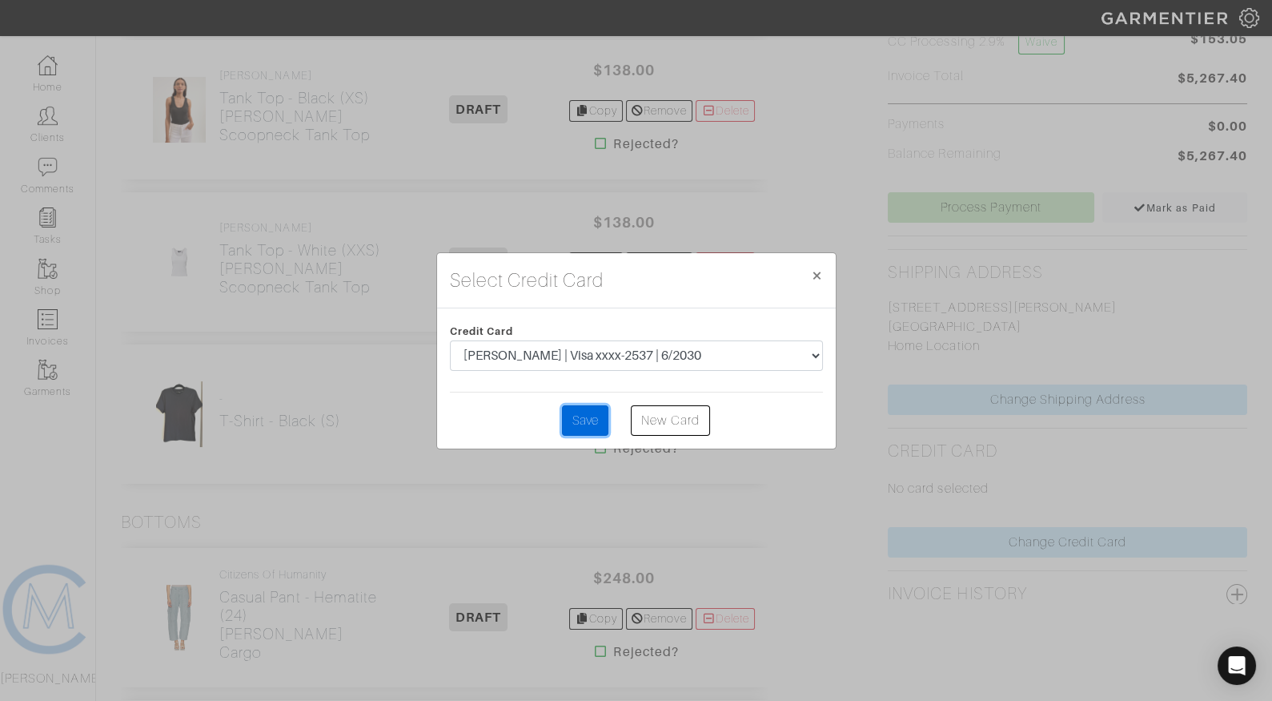
click at [579, 428] on input "Save" at bounding box center [585, 420] width 46 height 30
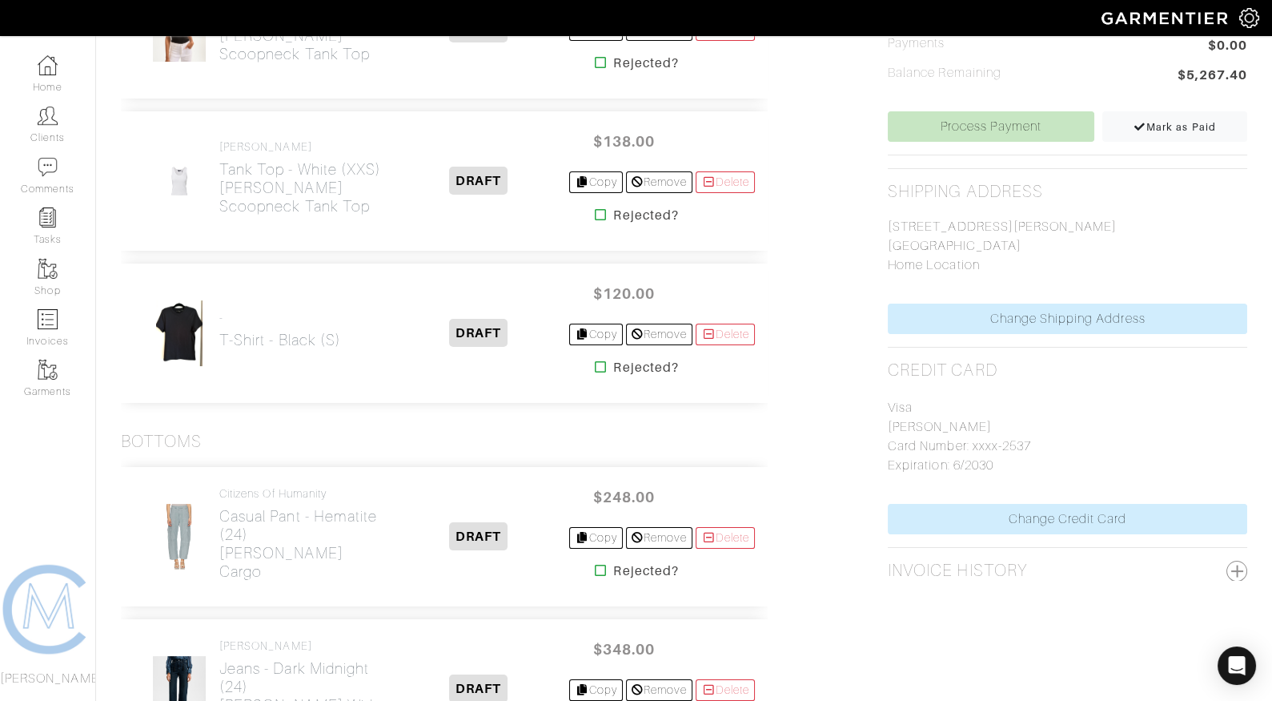
scroll to position [642, 0]
click at [957, 131] on link "Process Payment" at bounding box center [991, 126] width 207 height 30
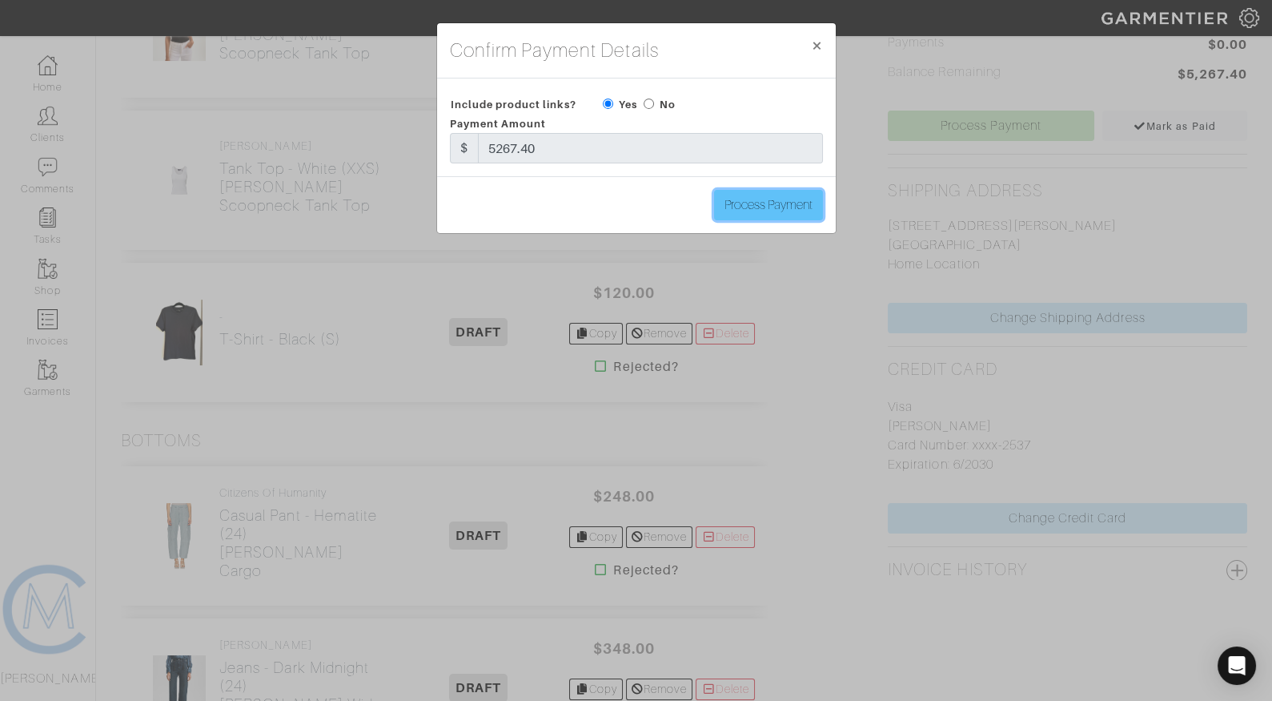
click at [782, 201] on input "Process Payment" at bounding box center [768, 205] width 109 height 30
type input "Process Payment"
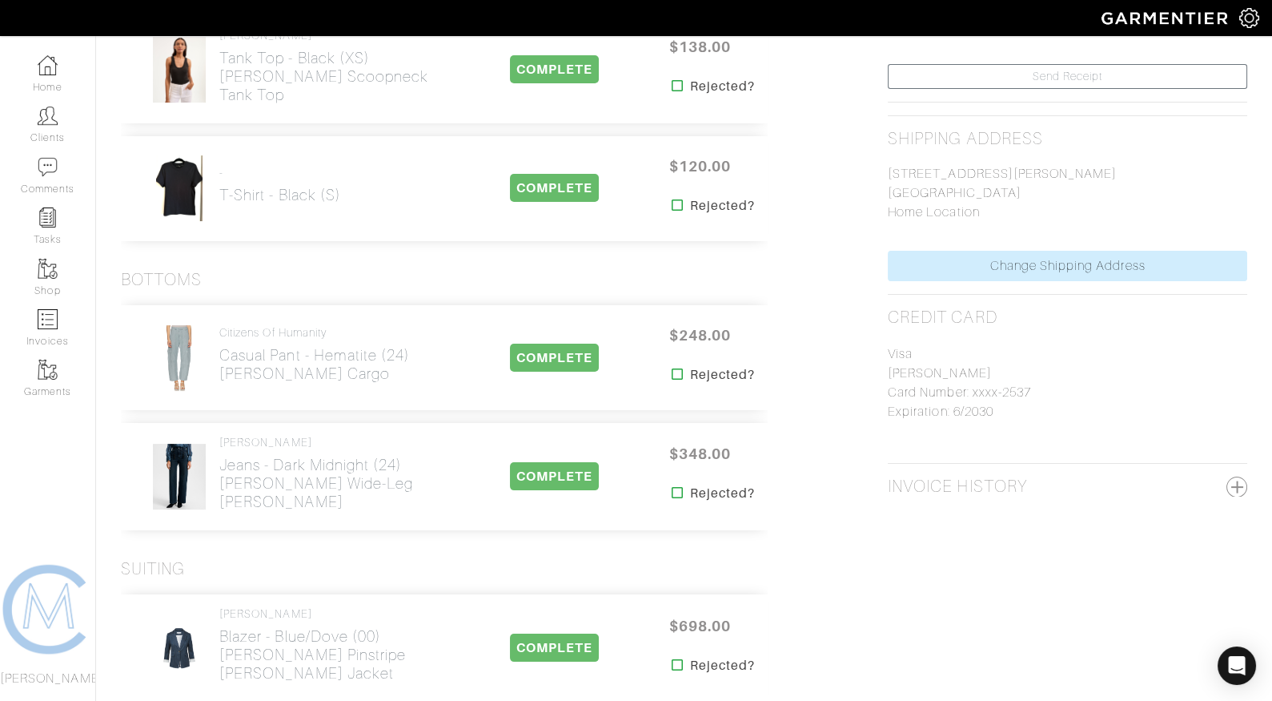
scroll to position [0, 0]
